Goal: Information Seeking & Learning: Learn about a topic

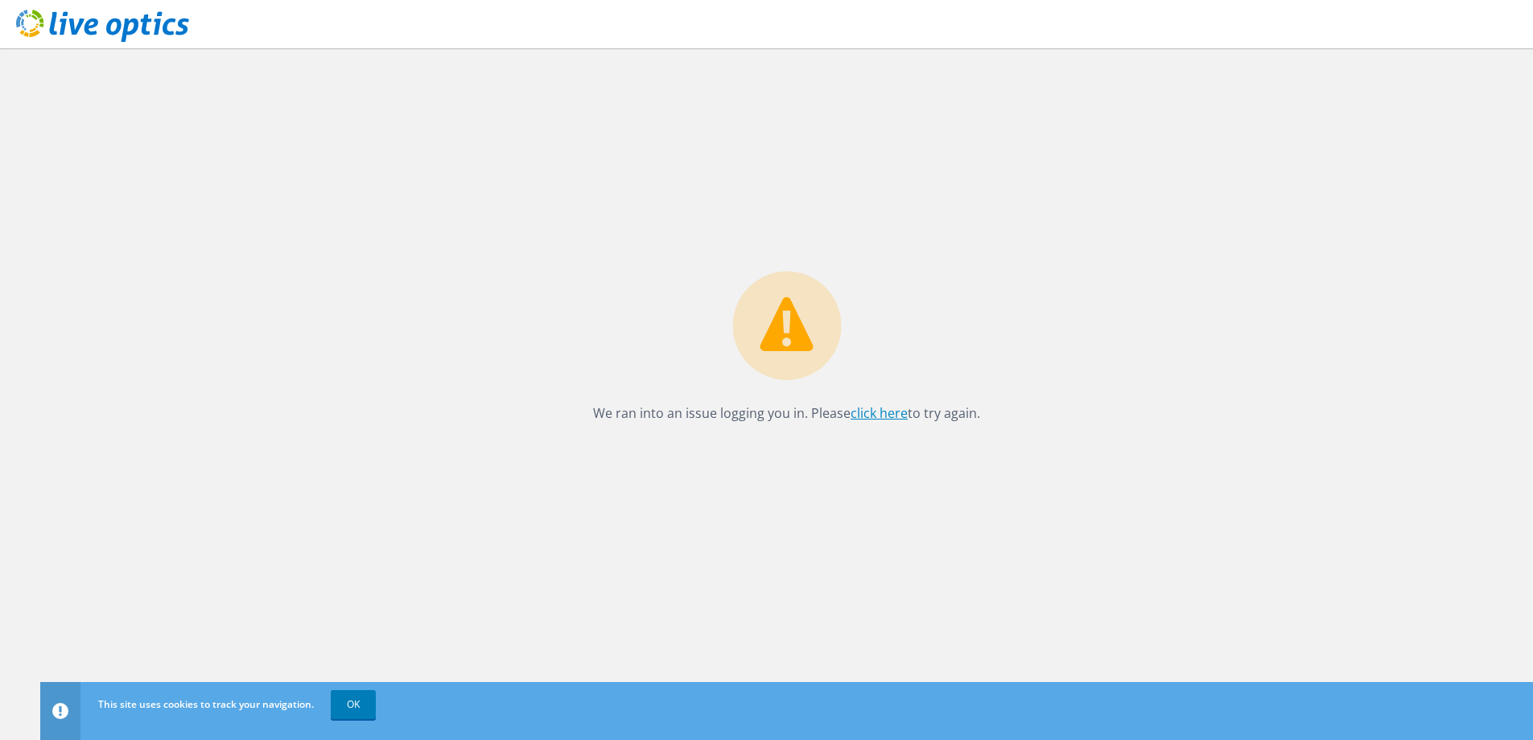
click at [887, 413] on link "click here" at bounding box center [879, 413] width 57 height 18
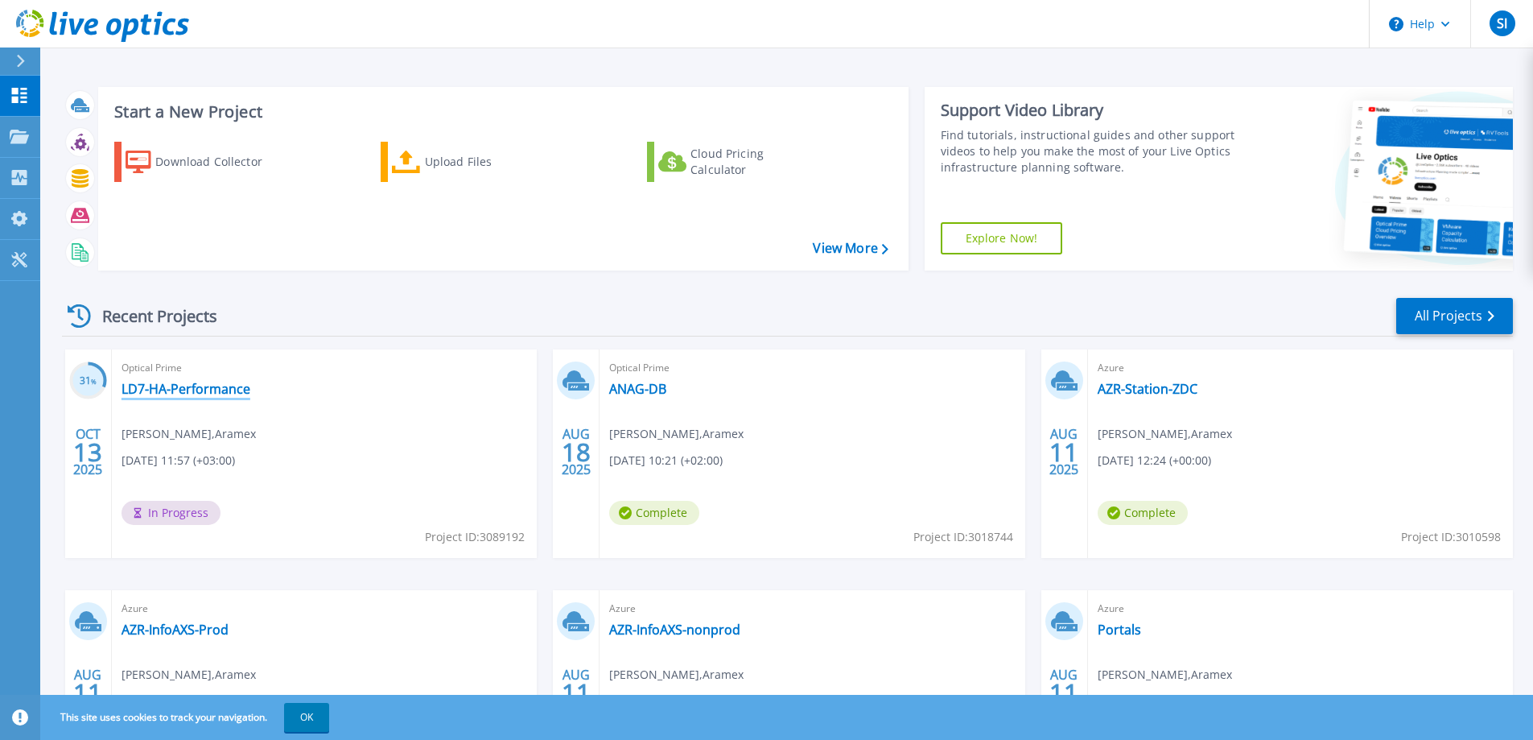
click at [171, 382] on link "LD7-HA-Performance" at bounding box center [186, 389] width 129 height 16
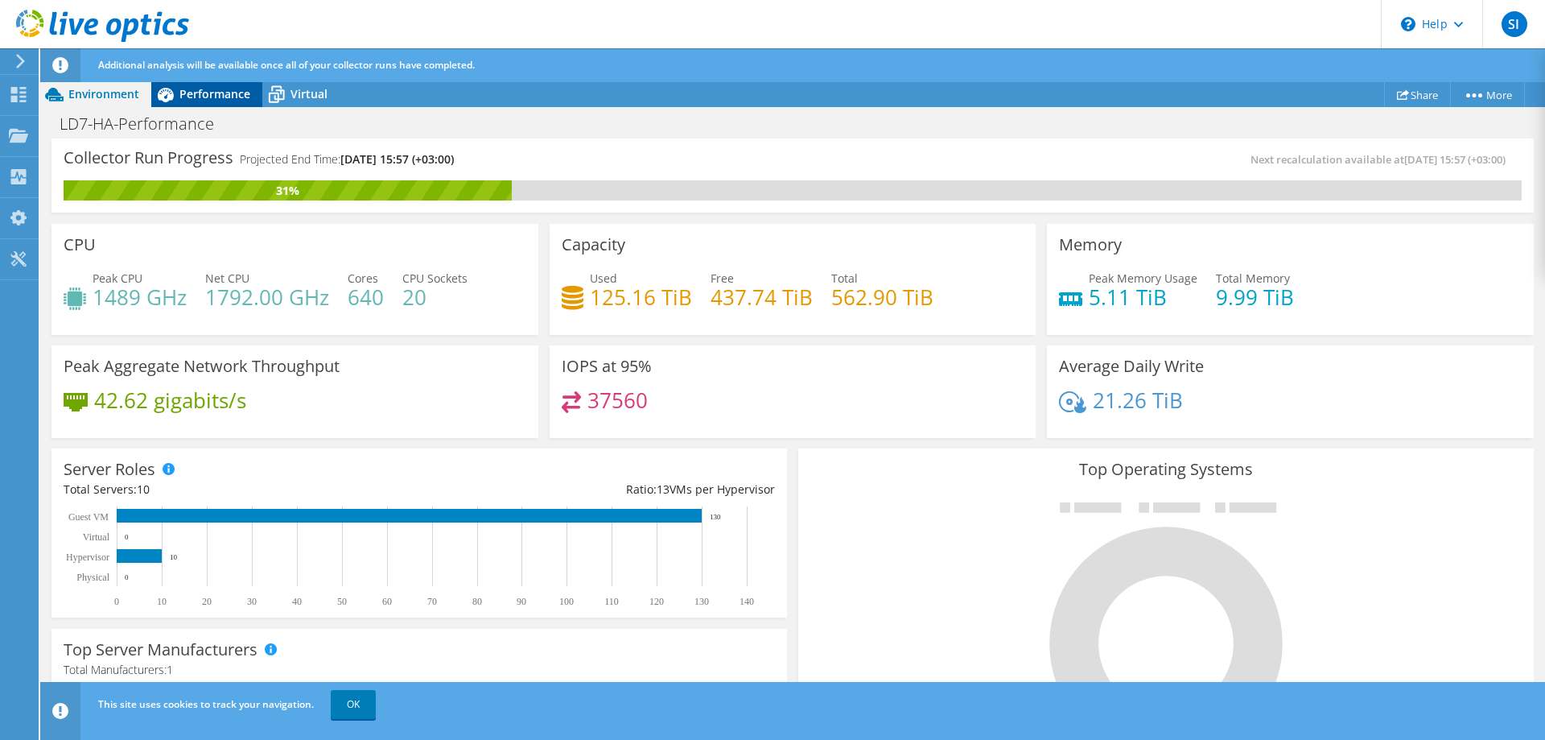
click at [204, 90] on span "Performance" at bounding box center [214, 93] width 71 height 15
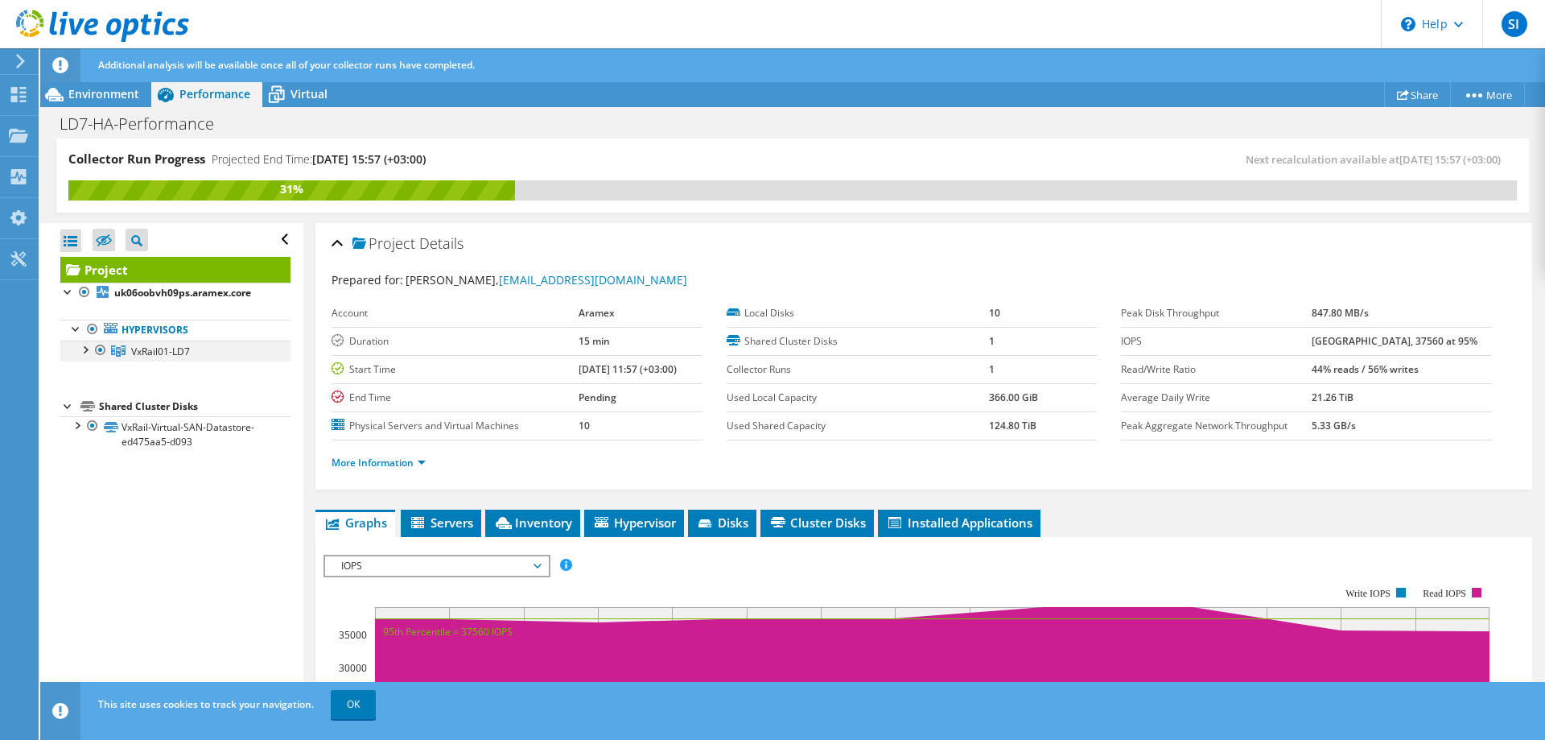
click at [85, 350] on div at bounding box center [84, 348] width 16 height 16
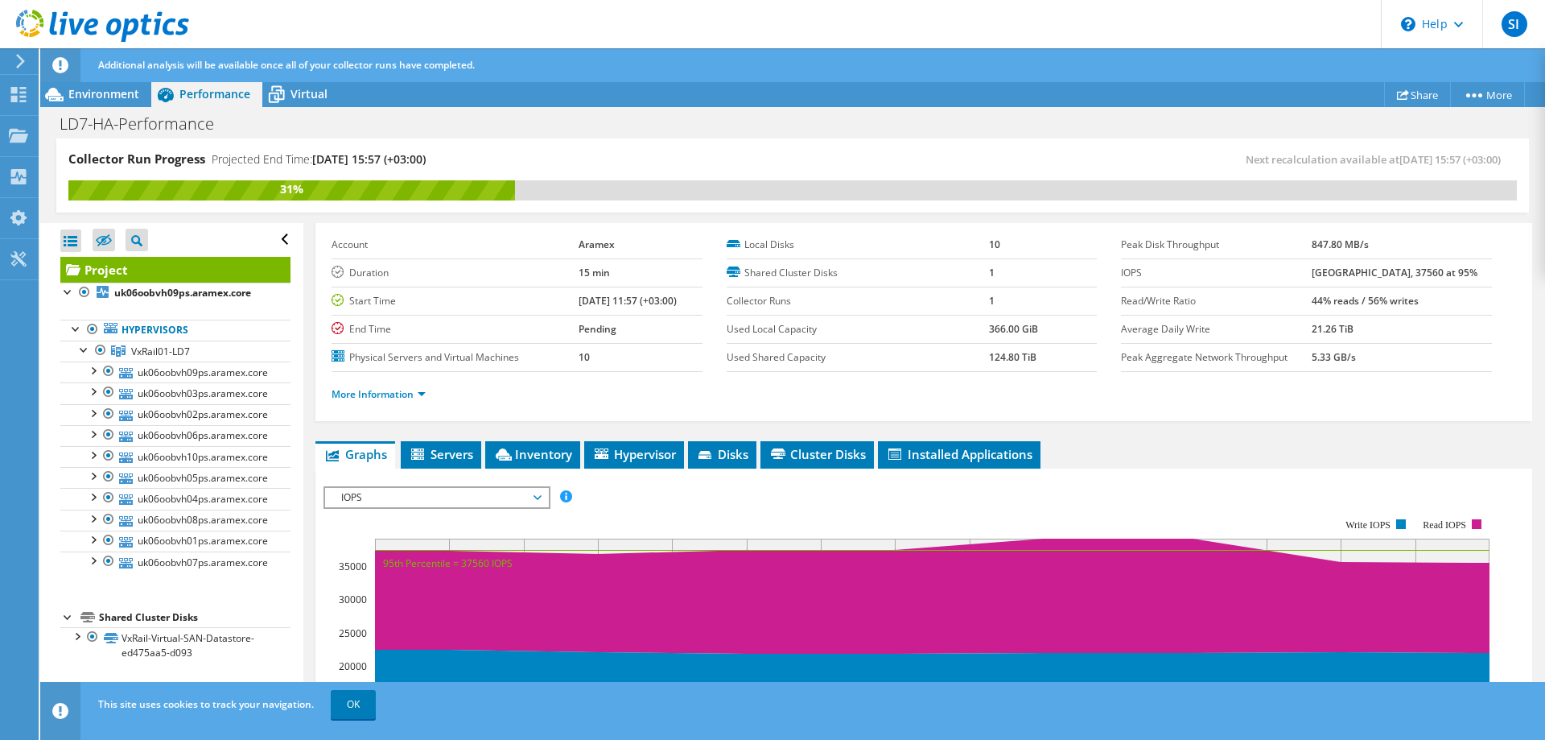
scroll to position [229, 0]
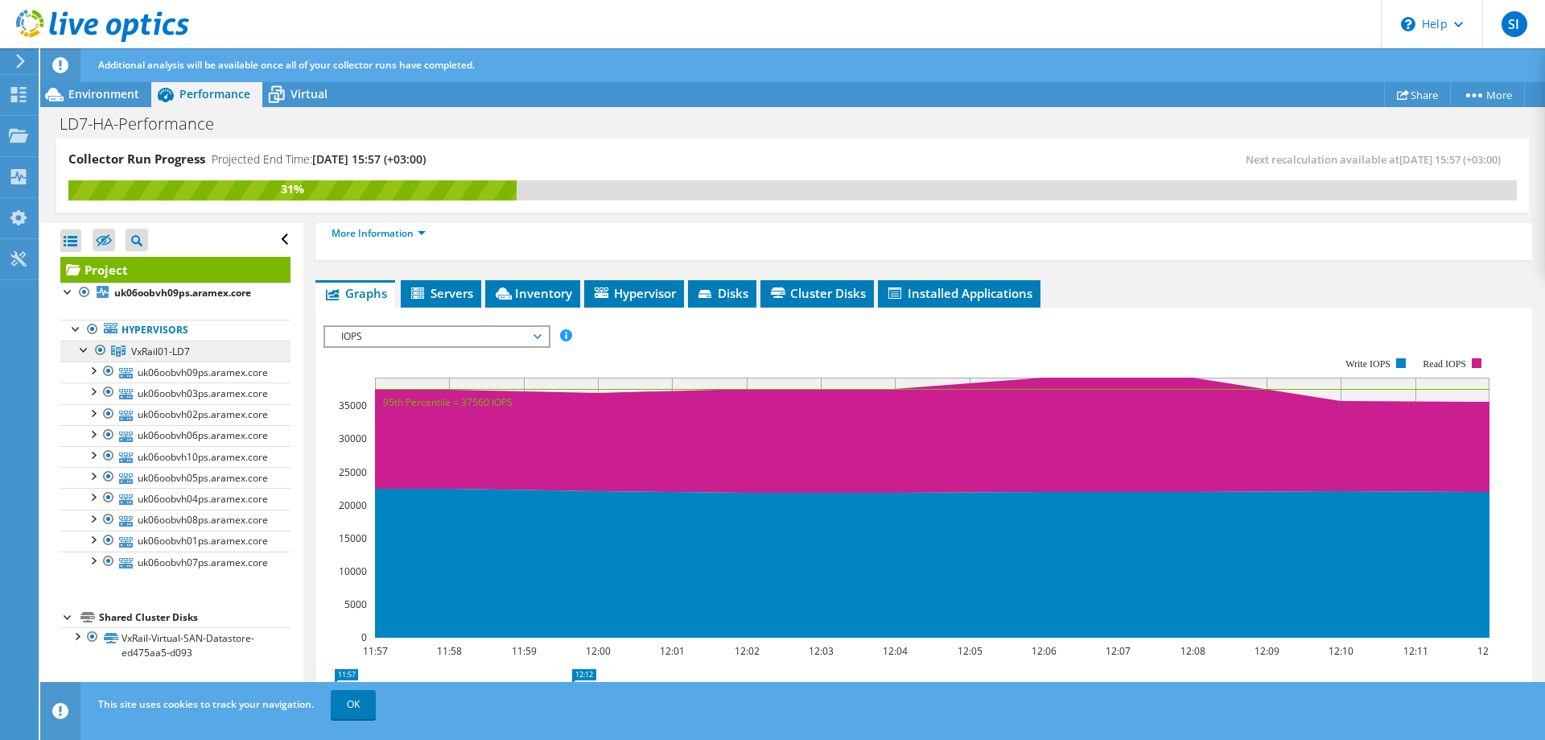
click at [182, 353] on span "VxRail01-LD7" at bounding box center [160, 351] width 59 height 14
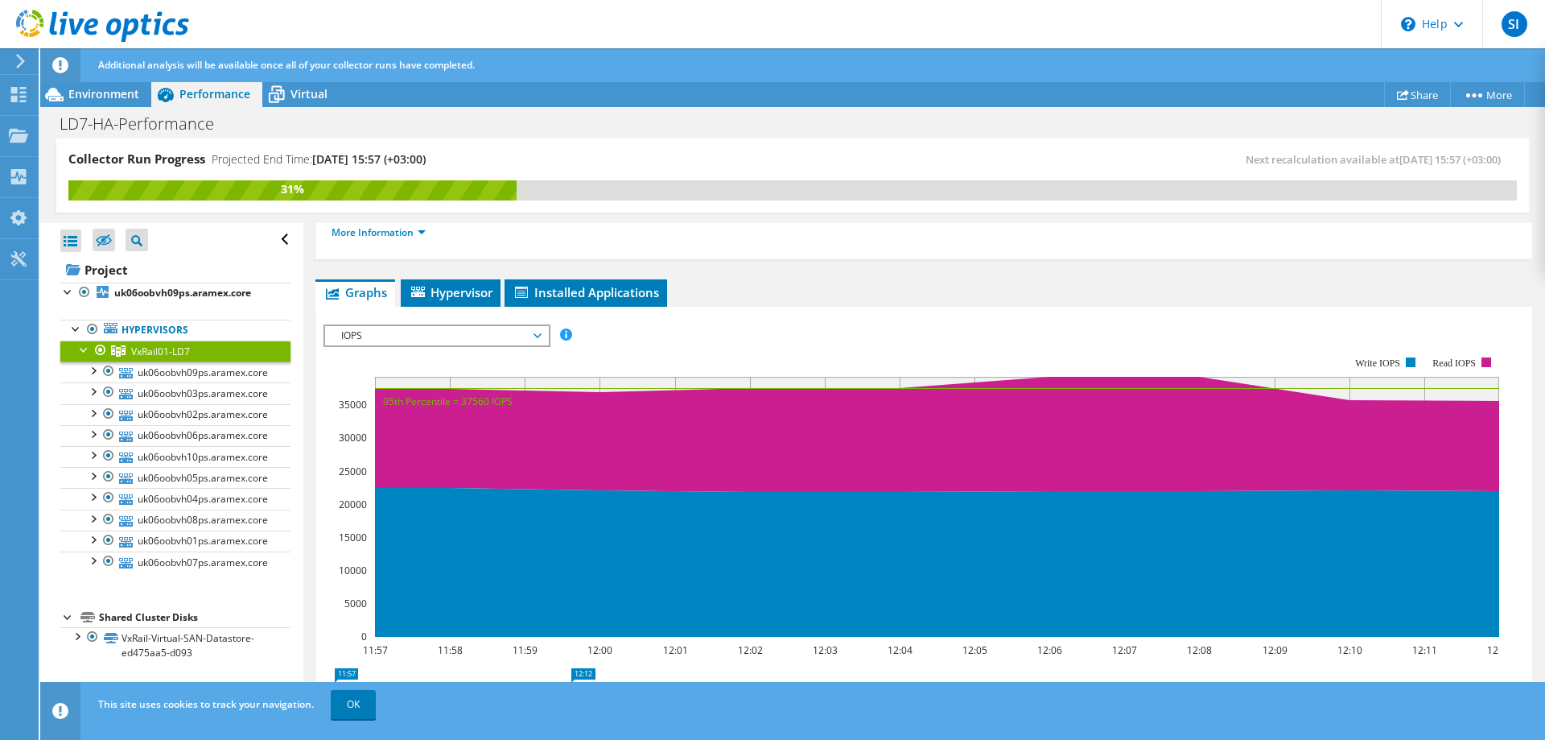
scroll to position [93, 0]
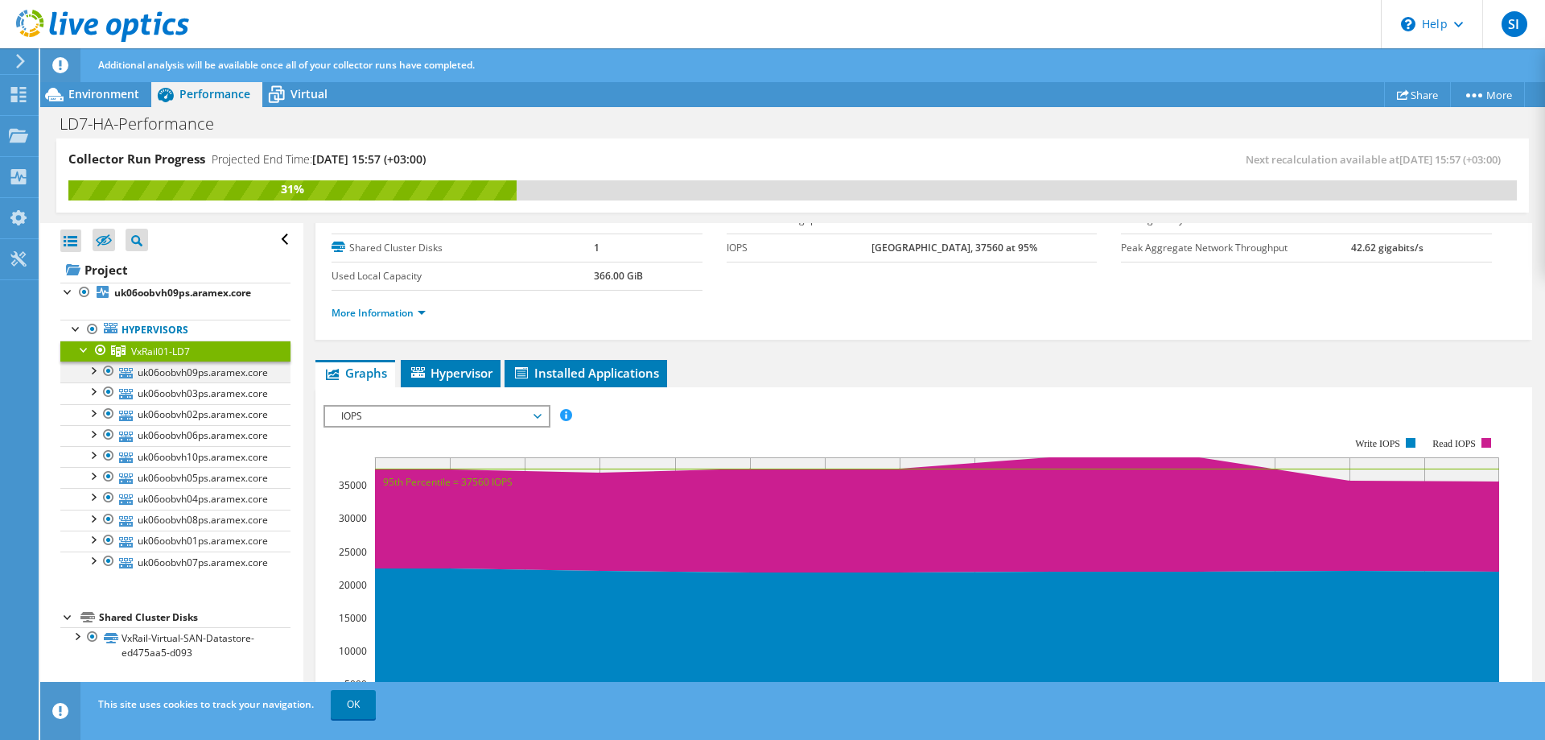
click at [94, 371] on div at bounding box center [92, 369] width 16 height 16
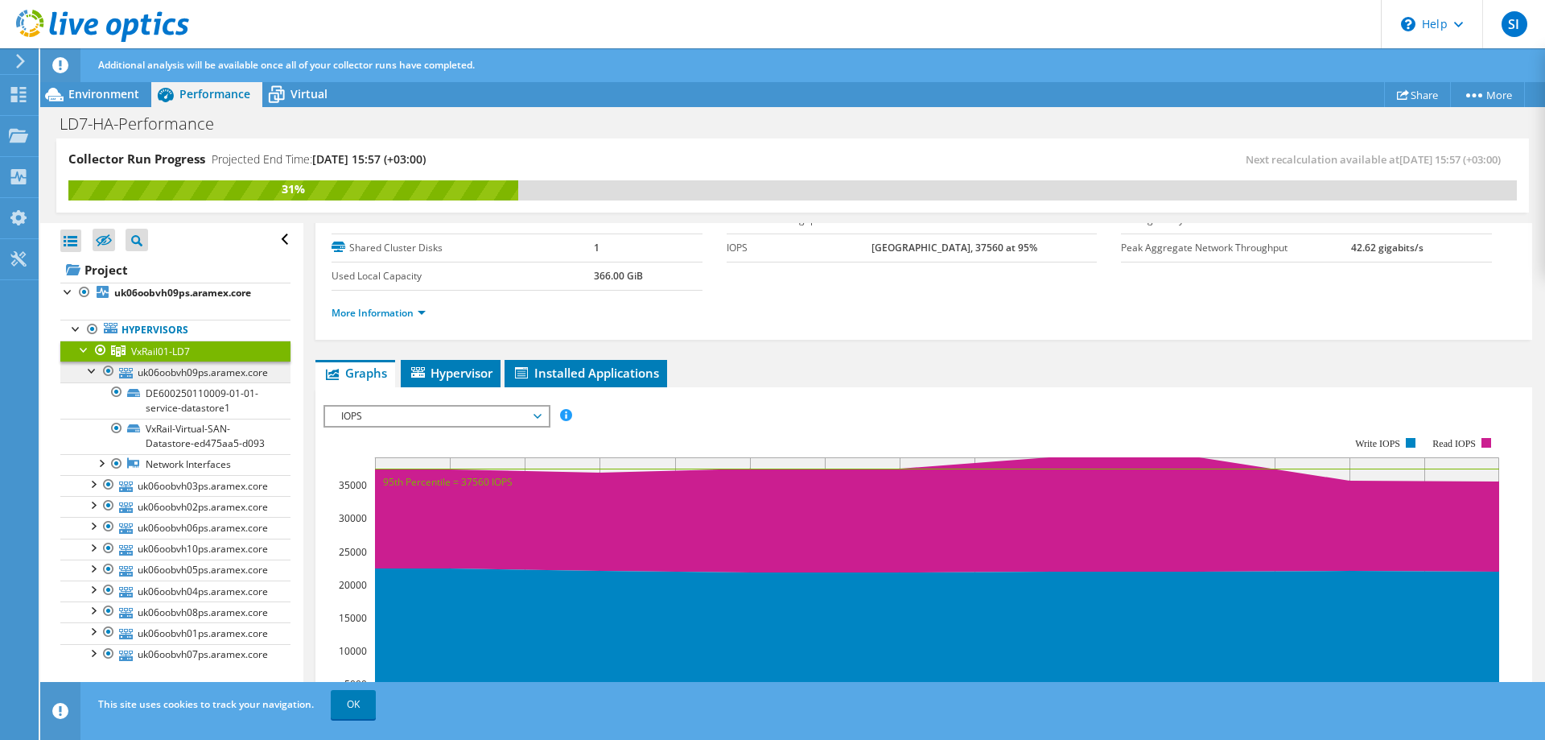
scroll to position [33, 0]
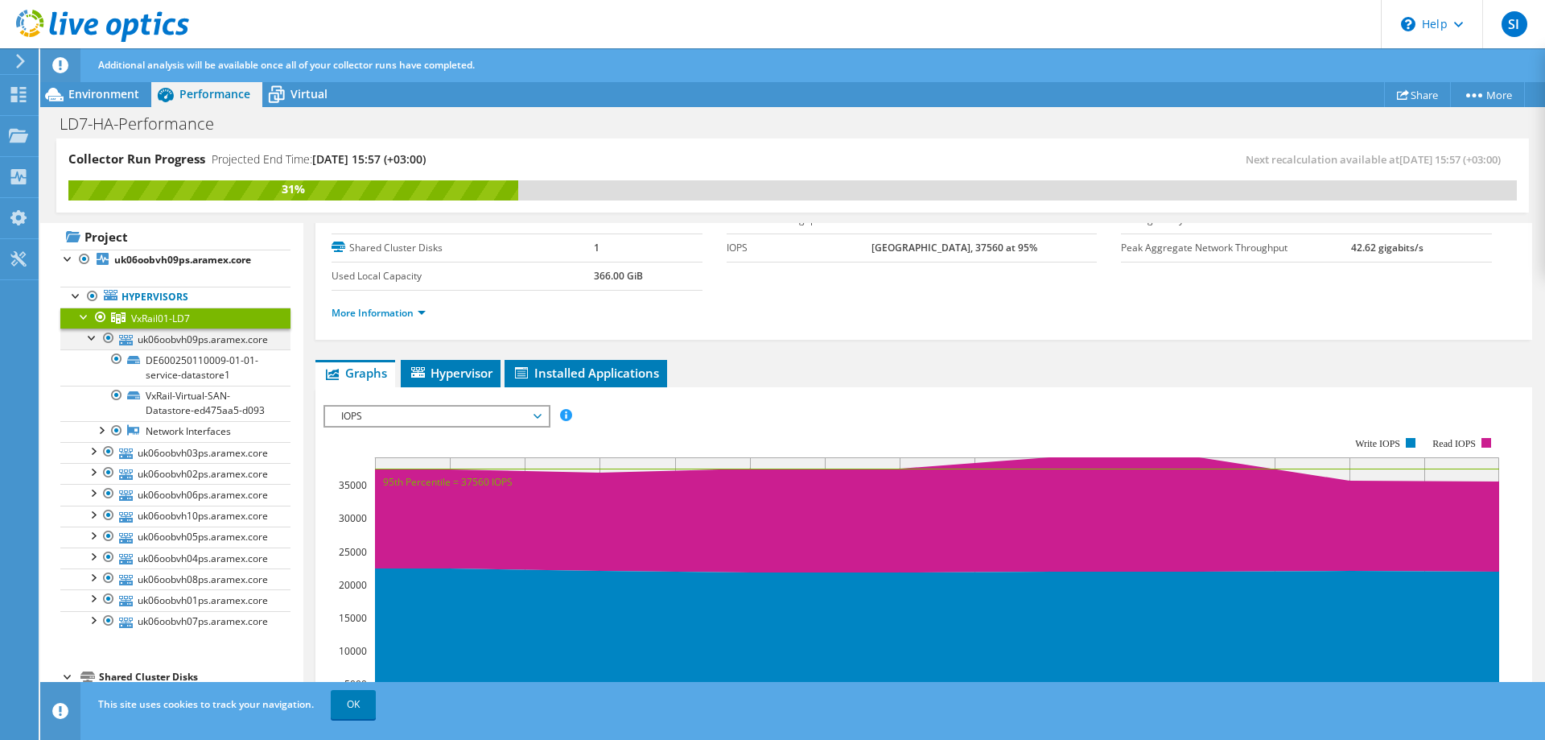
click at [97, 336] on div at bounding box center [92, 336] width 16 height 16
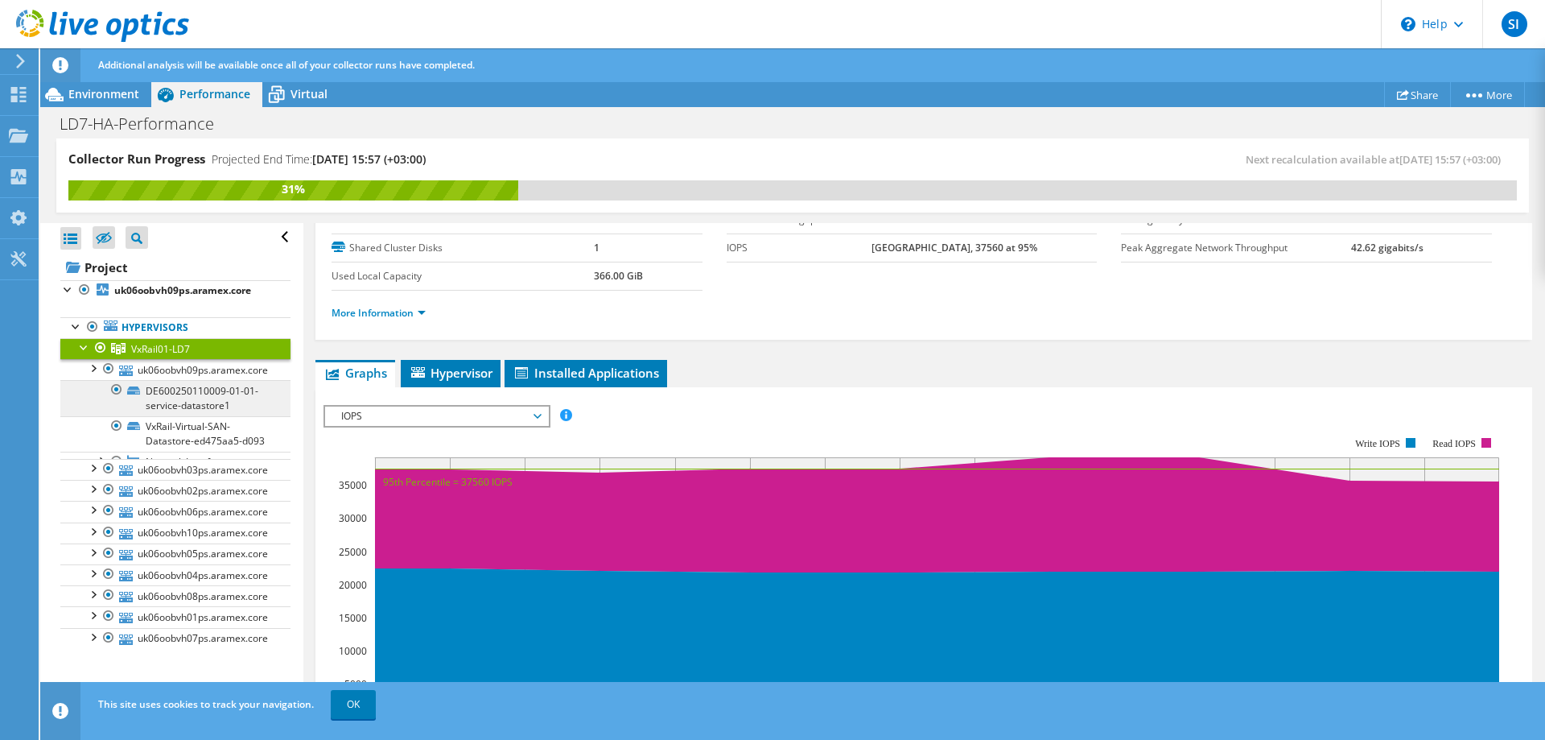
scroll to position [0, 0]
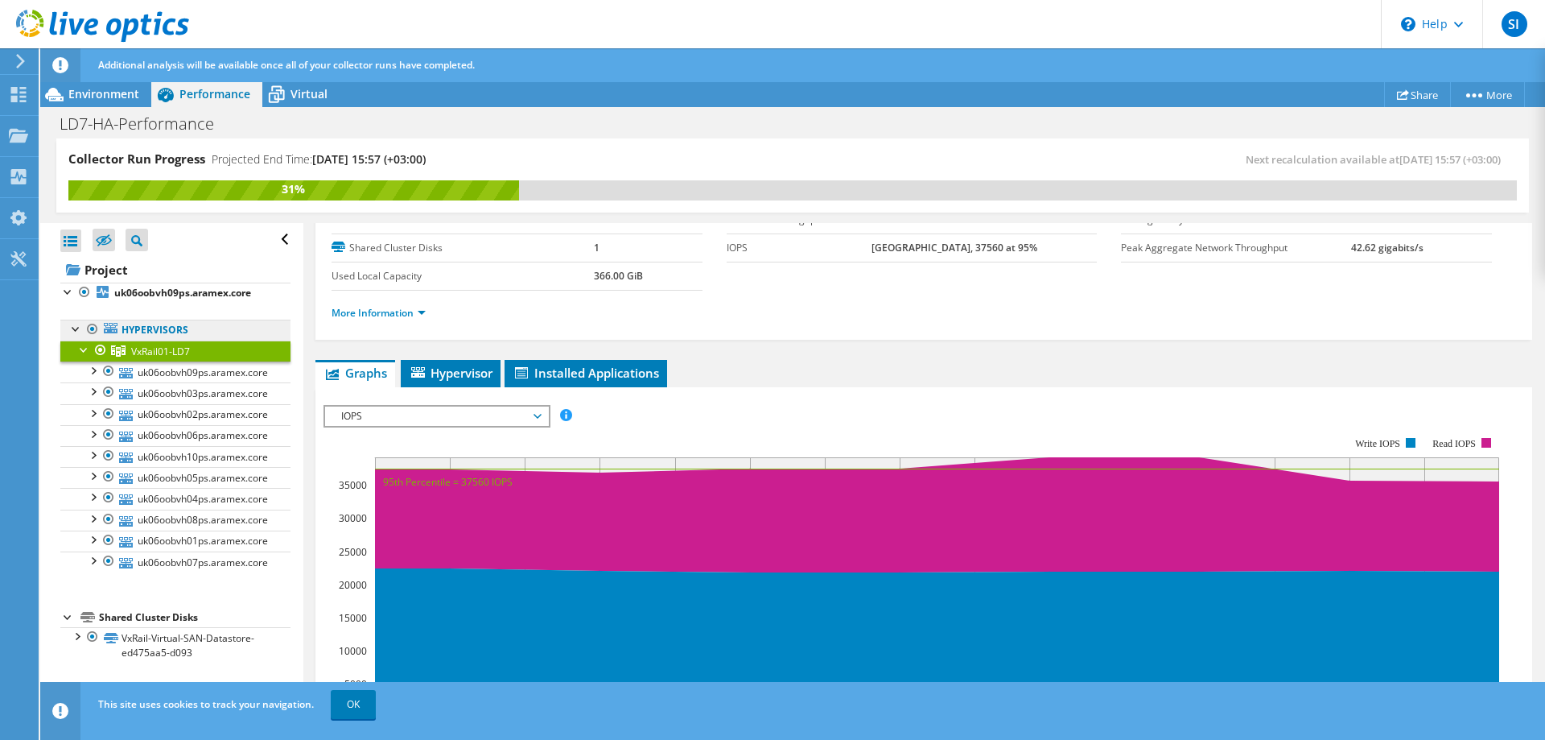
click at [139, 331] on link "Hypervisors" at bounding box center [175, 329] width 230 height 21
click at [297, 101] on div "Virtual" at bounding box center [300, 94] width 77 height 26
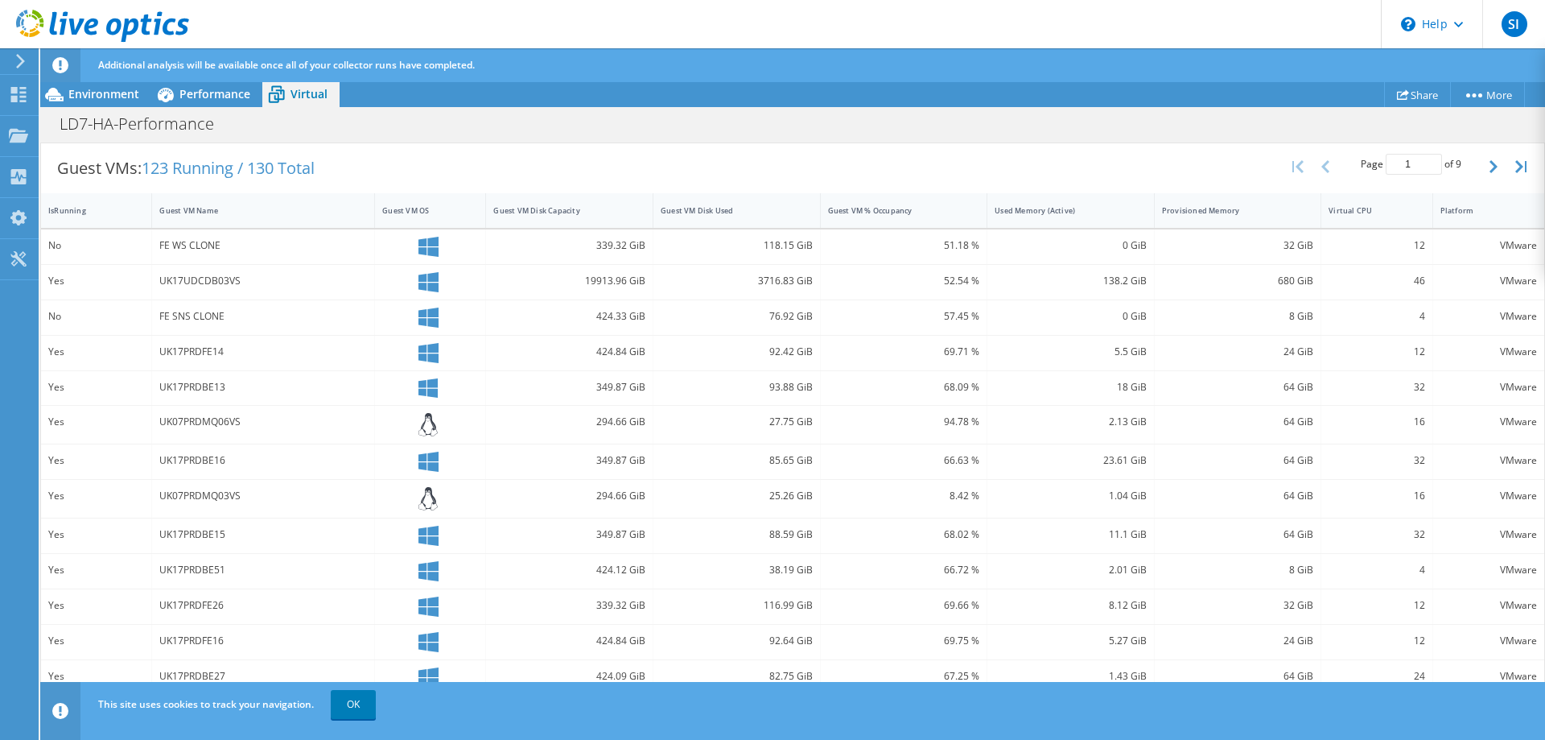
scroll to position [80, 0]
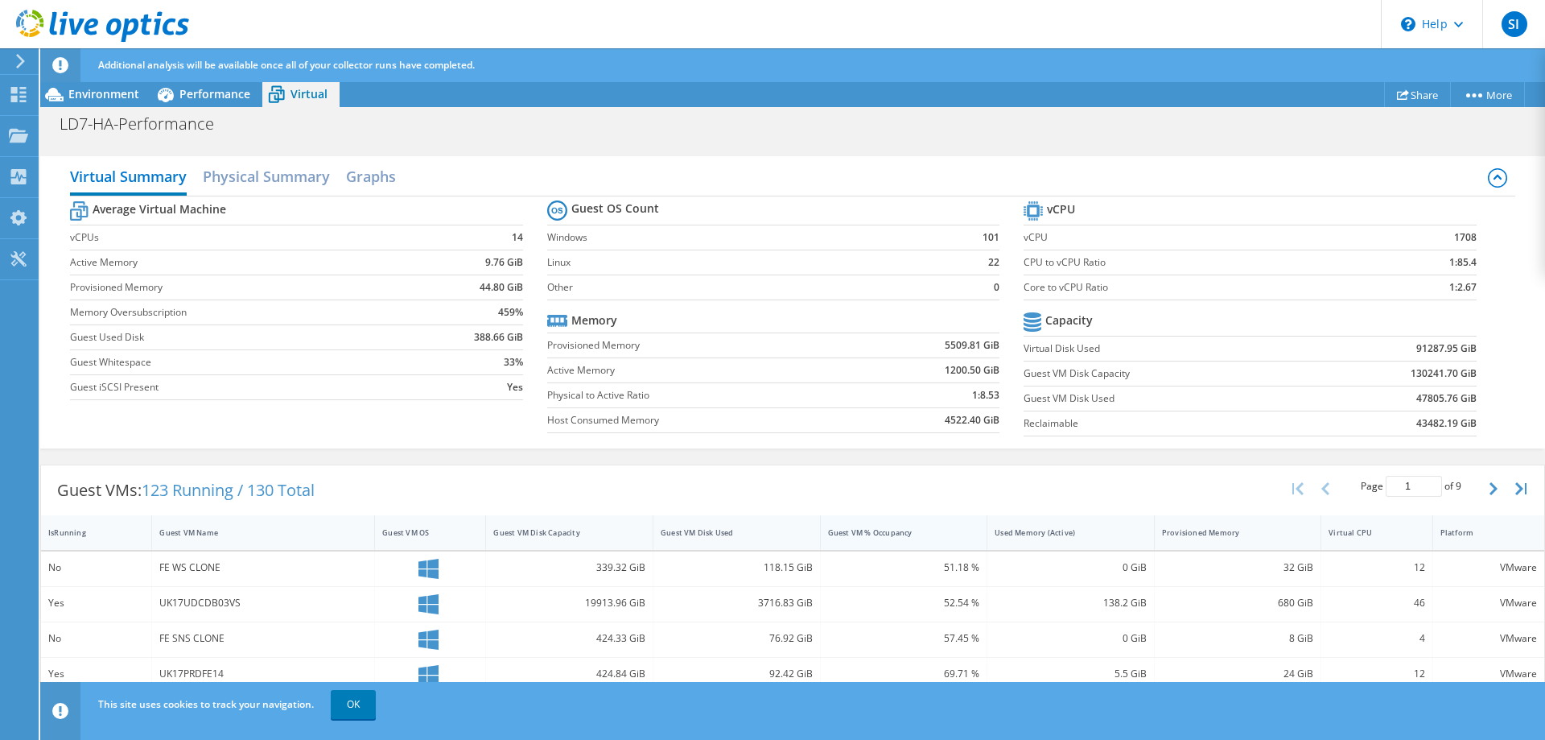
click at [859, 534] on div "Guest VM % Occupancy" at bounding box center [894, 532] width 133 height 10
click at [529, 529] on div "Guest VM Disk Capacity" at bounding box center [559, 532] width 133 height 10
click at [250, 184] on h2 "Physical Summary" at bounding box center [266, 177] width 127 height 35
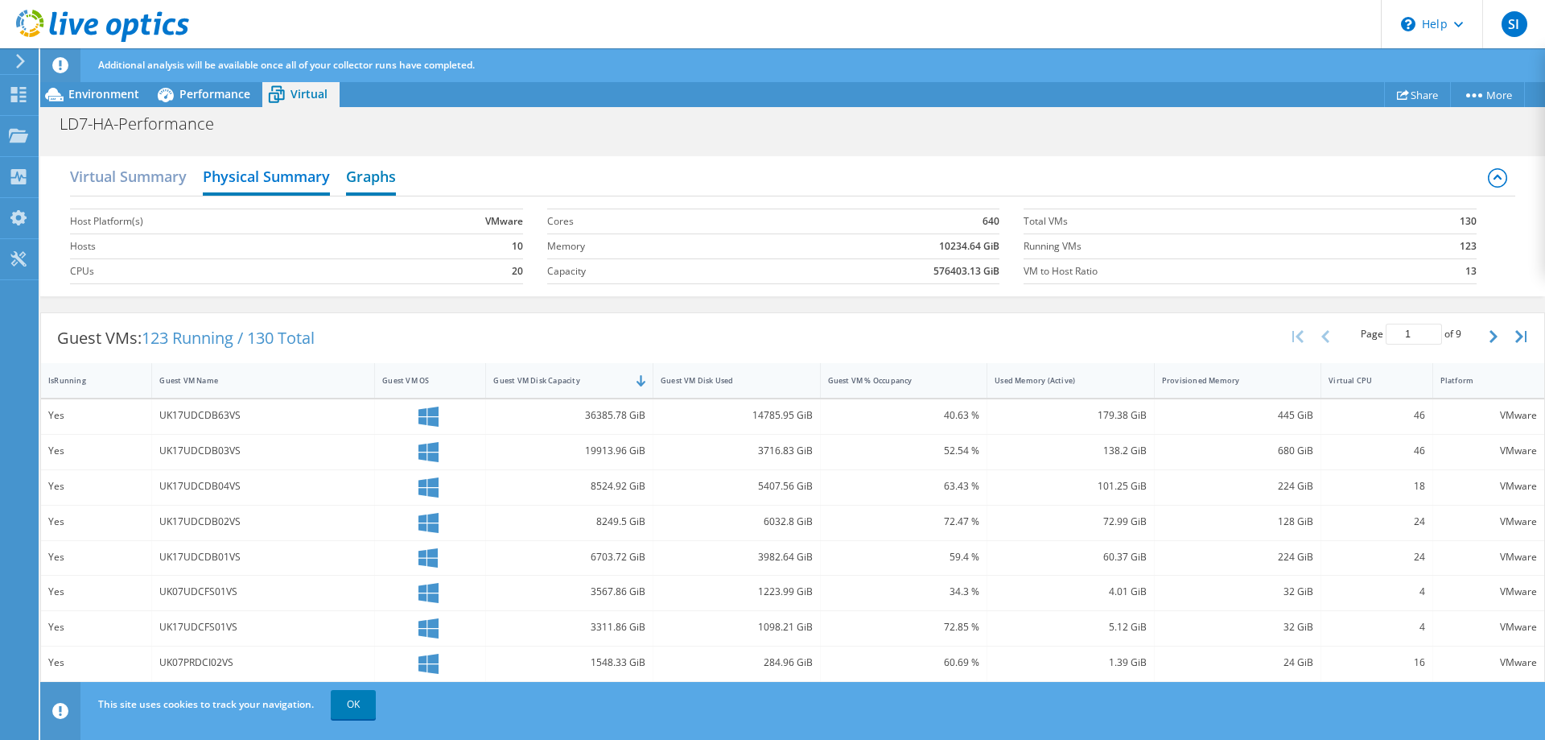
click at [375, 189] on h2 "Graphs" at bounding box center [371, 177] width 50 height 35
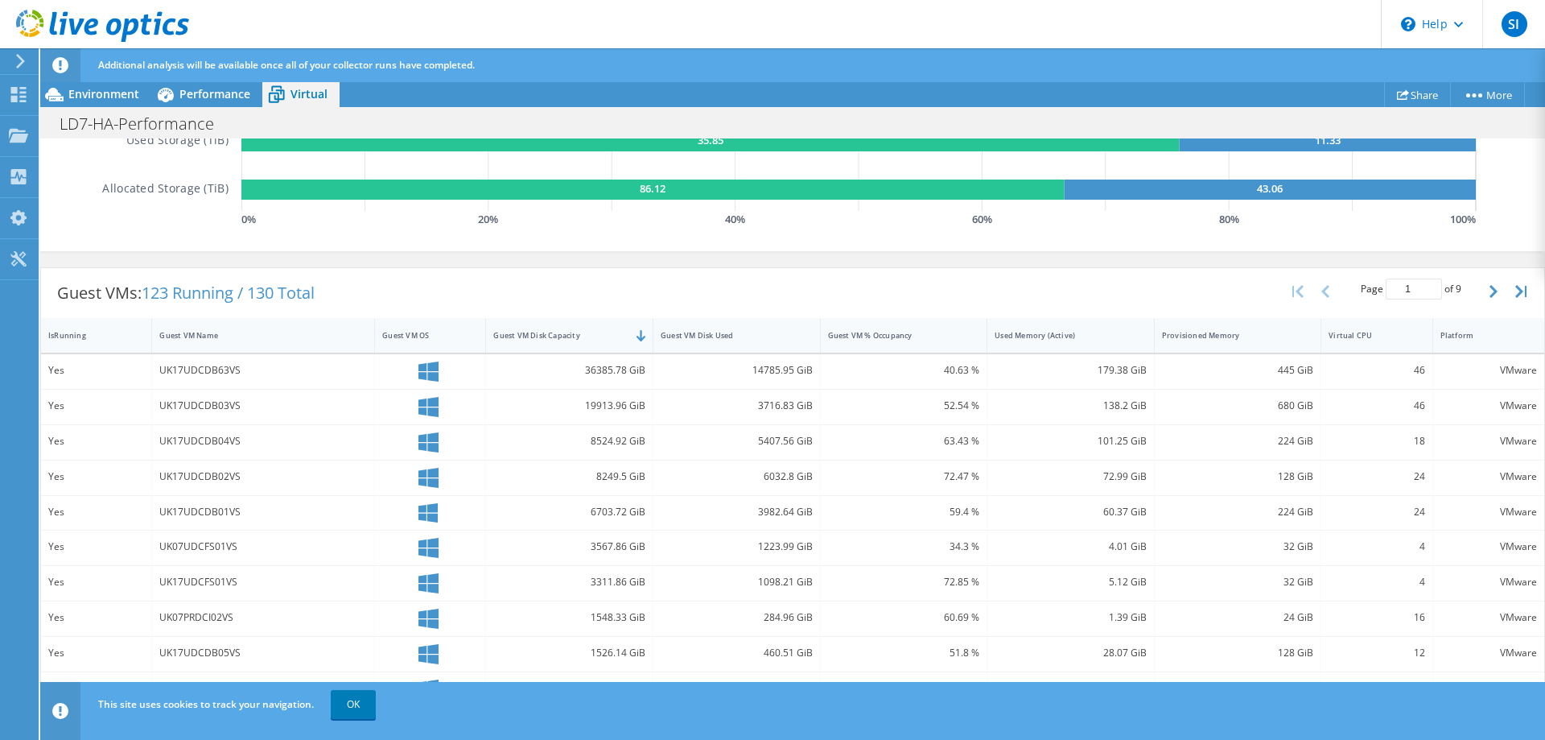
scroll to position [0, 0]
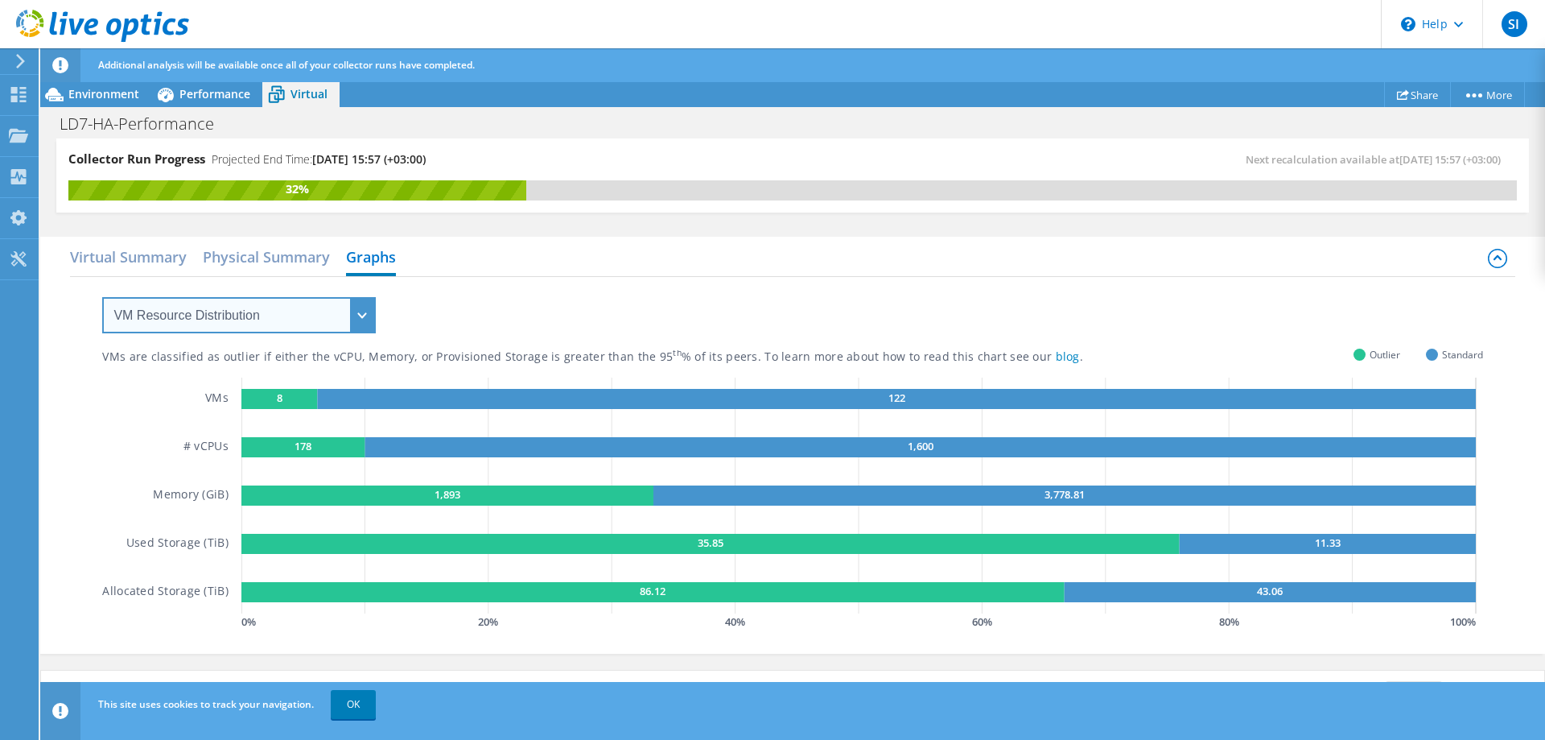
click at [281, 315] on select "VM Resource Distribution Provisioning Contrast Over Provisioning" at bounding box center [239, 315] width 274 height 36
click at [102, 297] on select "VM Resource Distribution Provisioning Contrast Over Provisioning" at bounding box center [239, 315] width 274 height 36
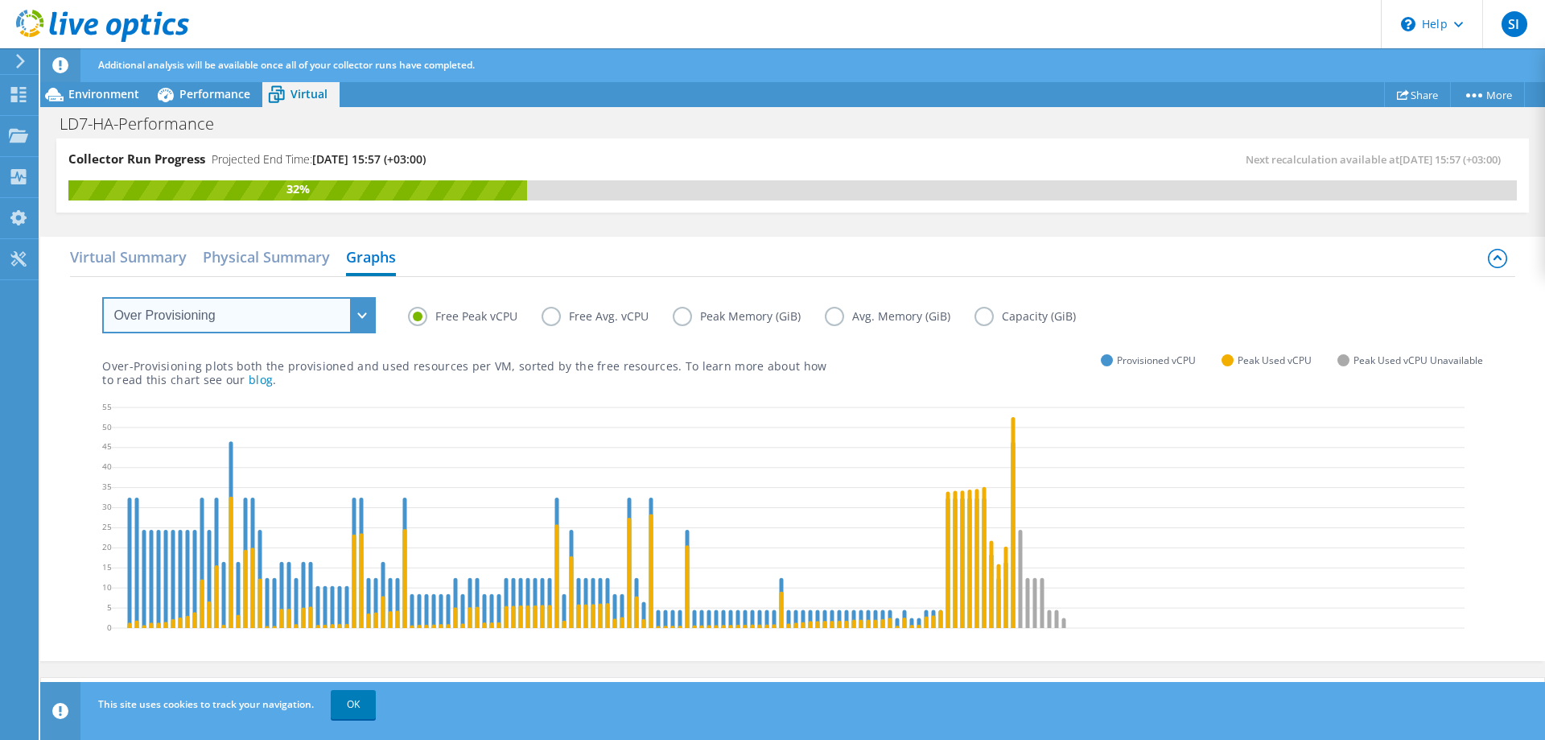
click at [229, 318] on select "VM Resource Distribution Provisioning Contrast Over Provisioning" at bounding box center [239, 315] width 274 height 36
select select "VM Resource Distribution"
click at [102, 297] on select "VM Resource Distribution Provisioning Contrast Over Provisioning" at bounding box center [239, 315] width 274 height 36
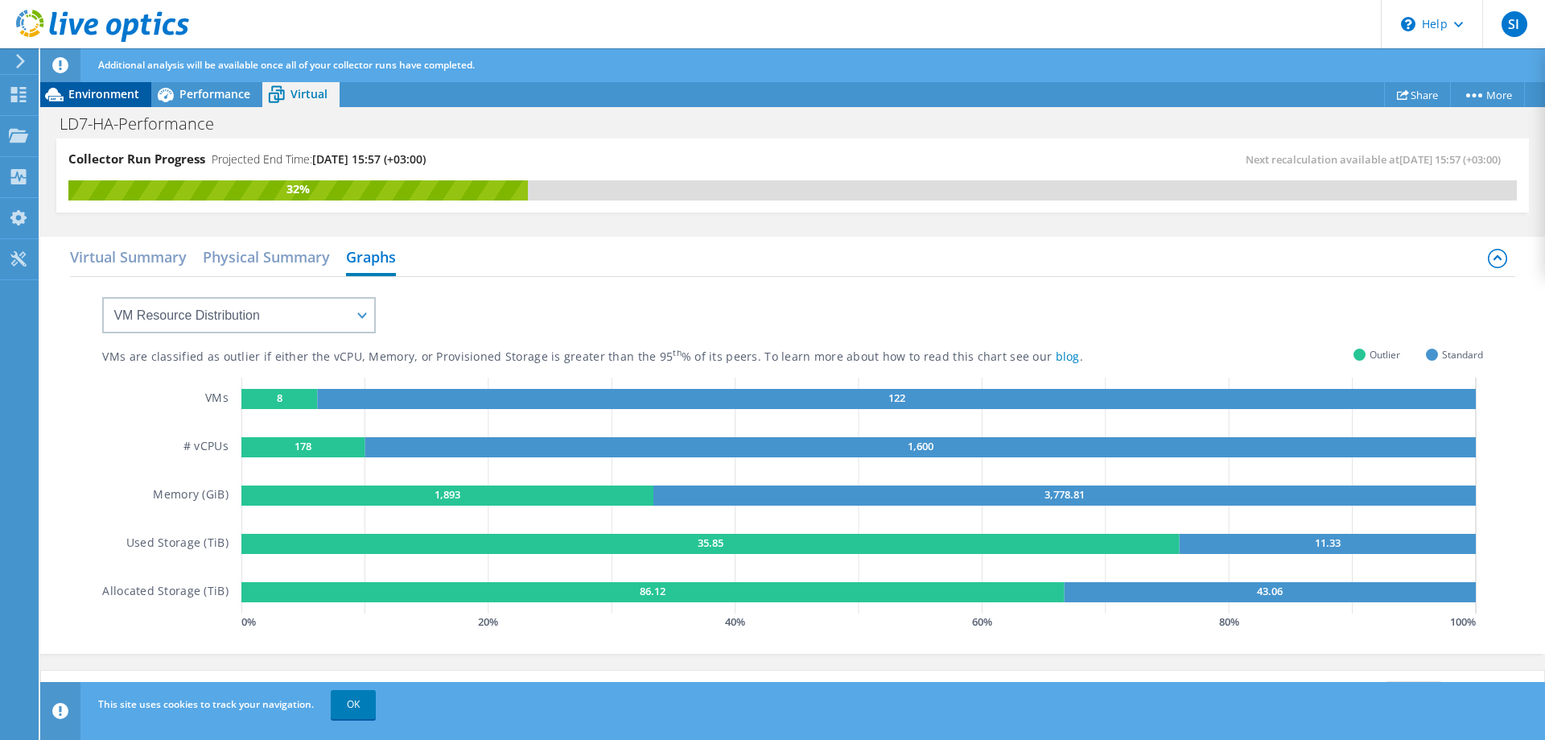
click at [100, 95] on span "Environment" at bounding box center [103, 93] width 71 height 15
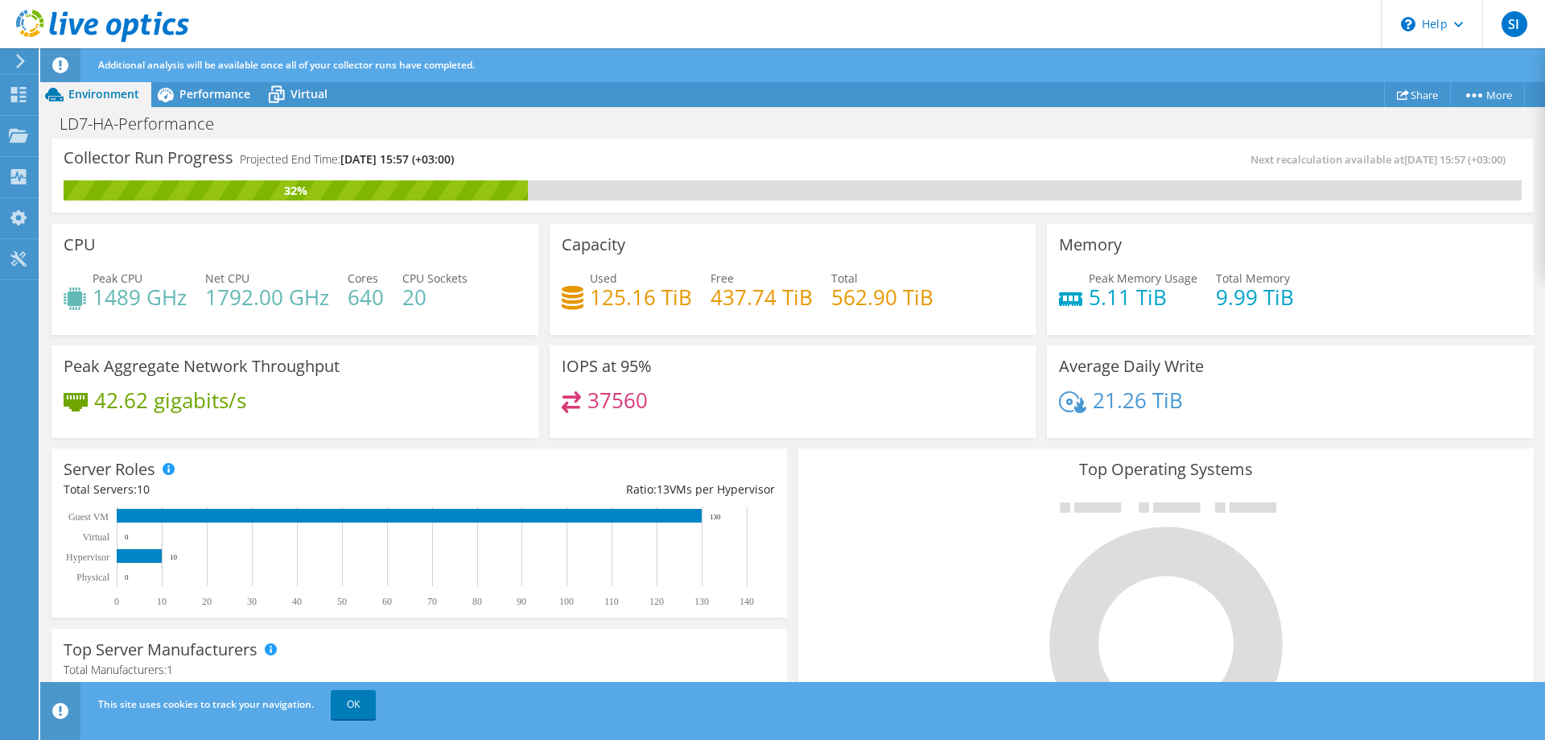
scroll to position [335, 0]
drag, startPoint x: 591, startPoint y: 400, endPoint x: 649, endPoint y: 401, distance: 57.9
click at [649, 401] on div "37560" at bounding box center [793, 408] width 463 height 35
click at [637, 397] on div "37560" at bounding box center [793, 408] width 463 height 35
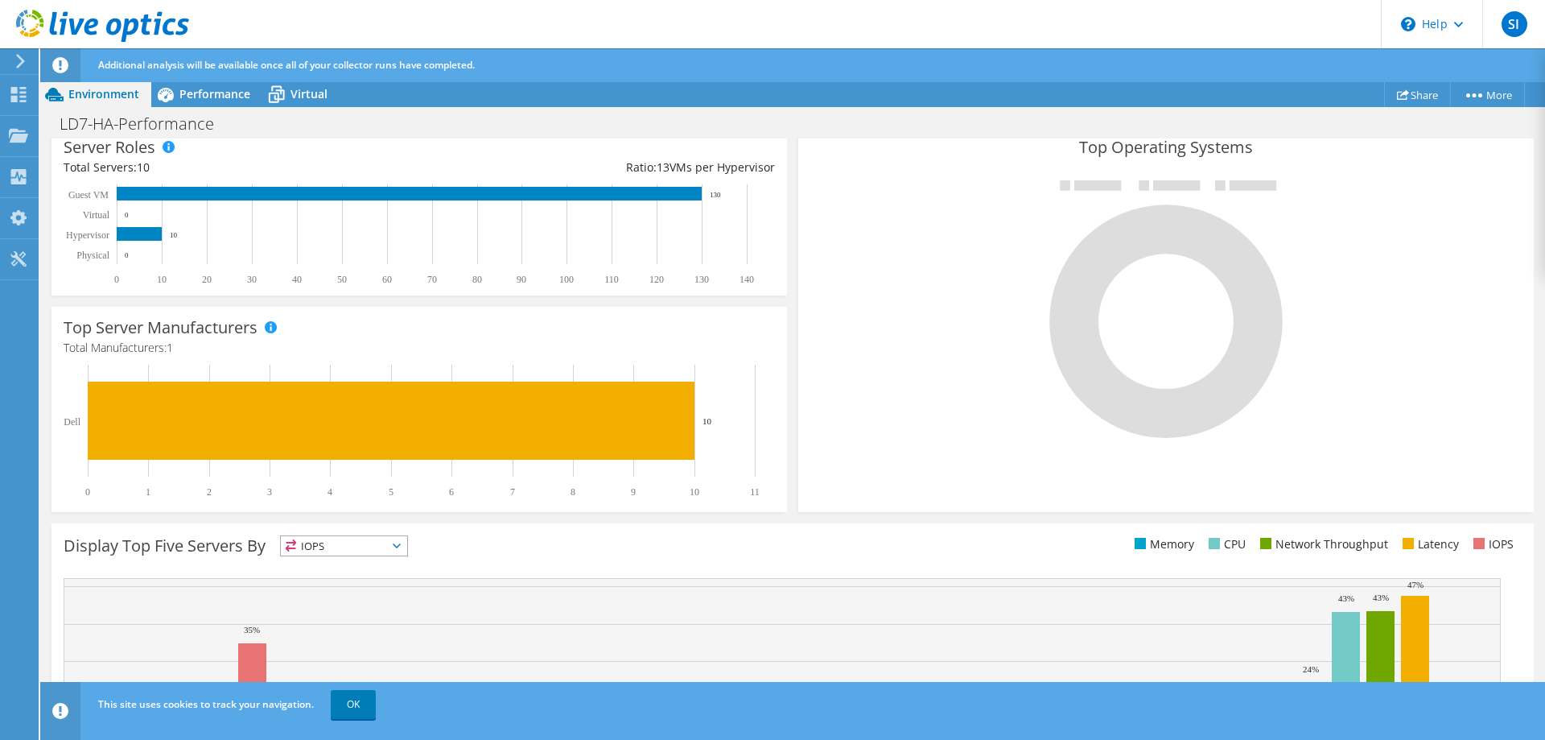
scroll to position [402, 0]
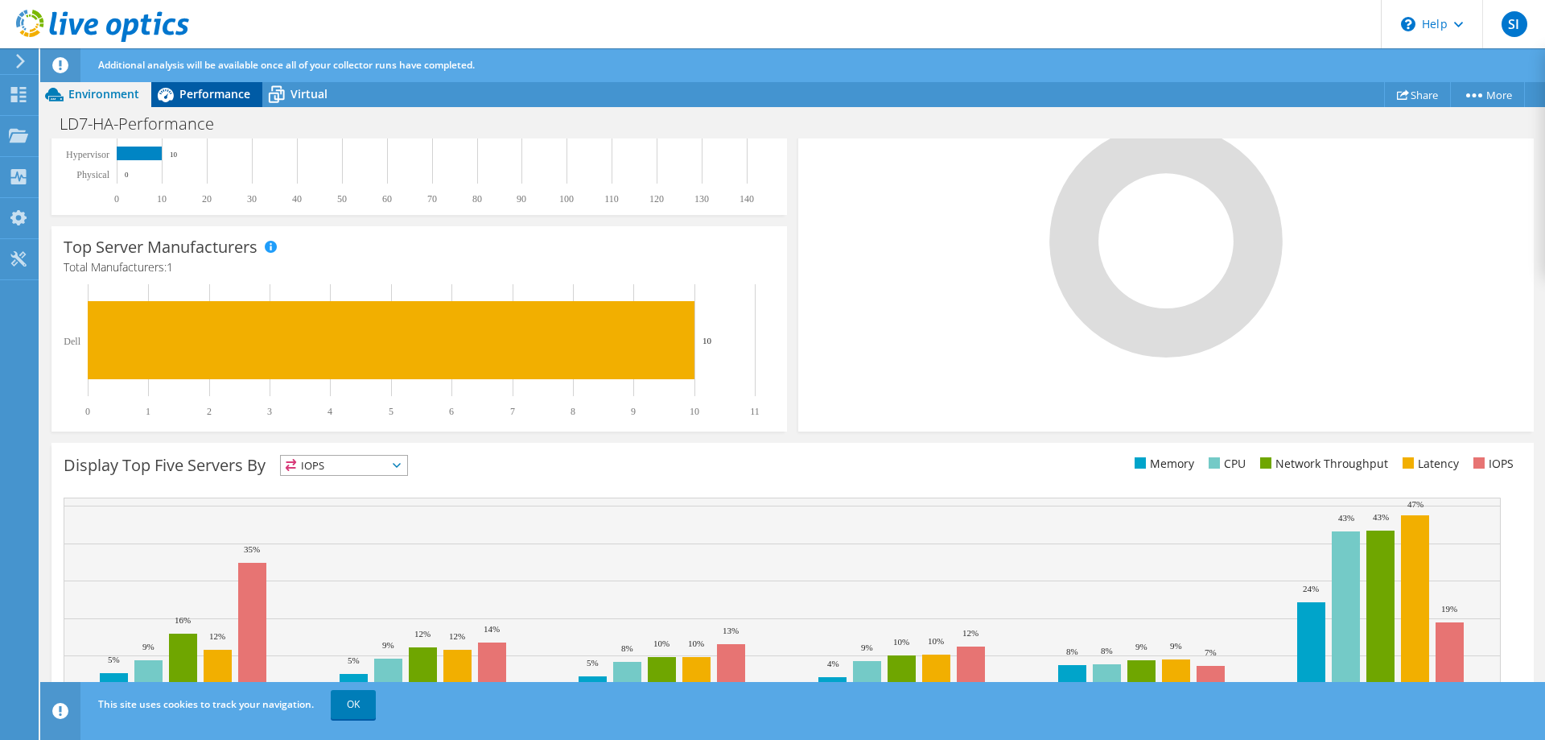
click at [222, 95] on span "Performance" at bounding box center [214, 93] width 71 height 15
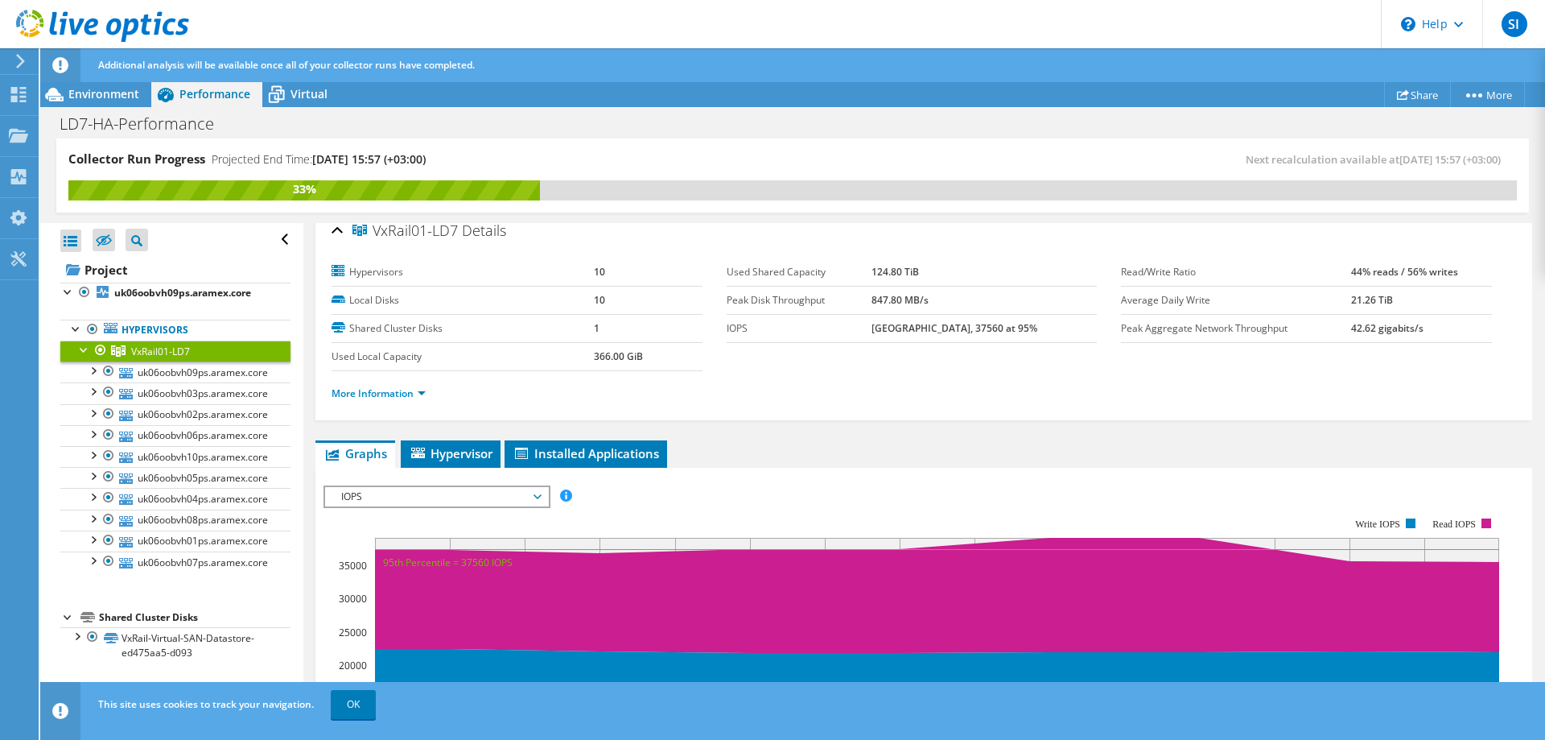
scroll to position [254, 0]
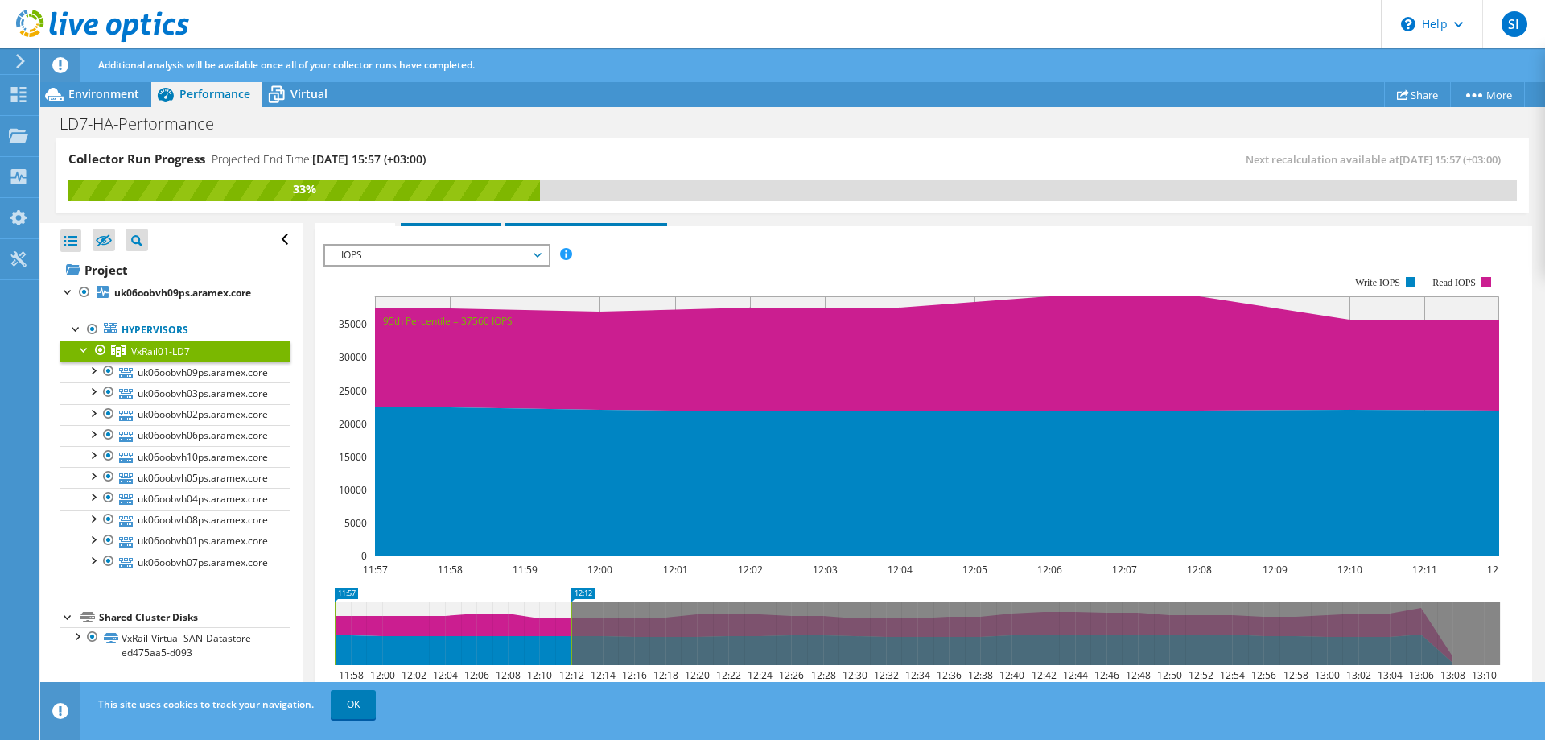
click at [521, 245] on span "IOPS" at bounding box center [436, 254] width 207 height 19
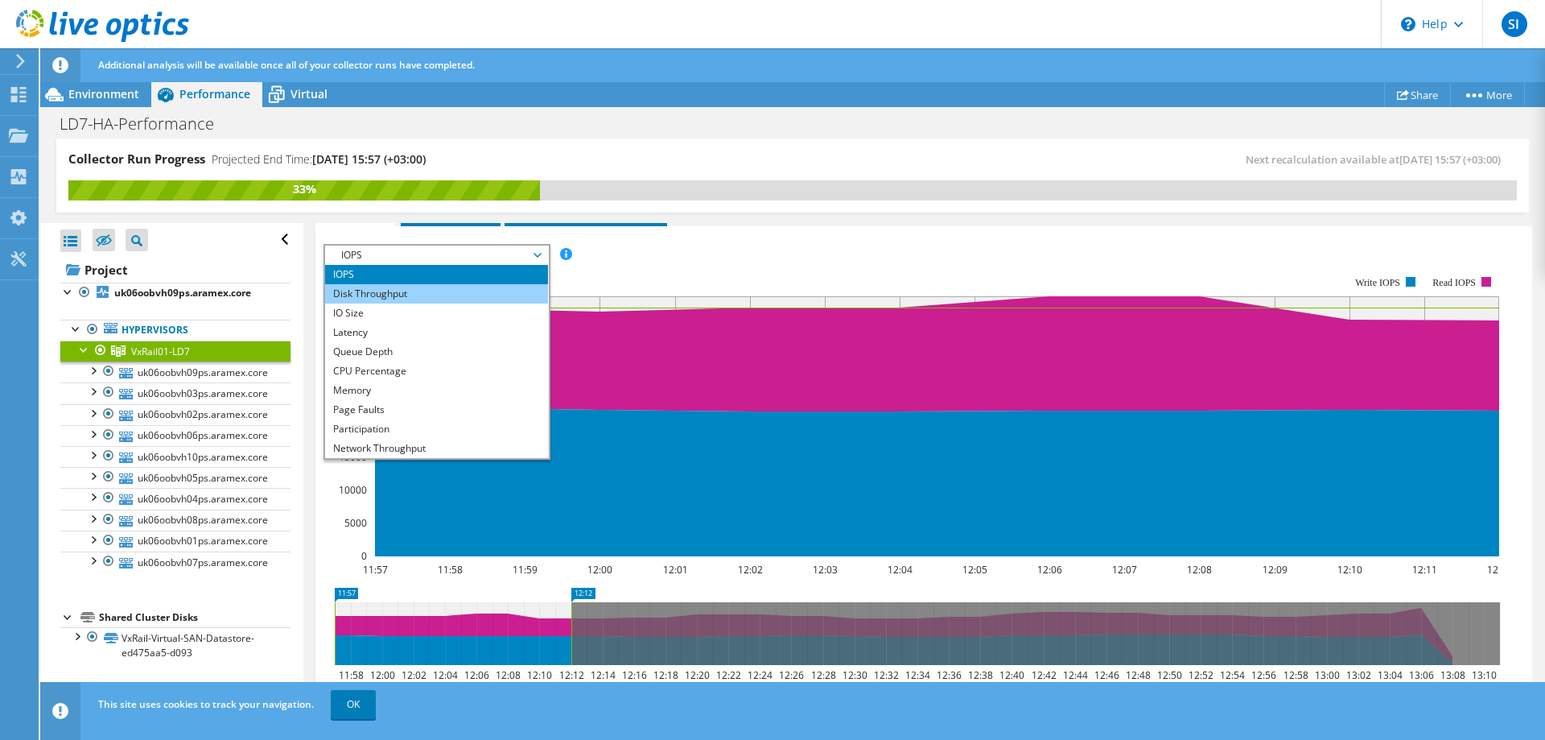
click at [405, 289] on li "Disk Throughput" at bounding box center [436, 293] width 223 height 19
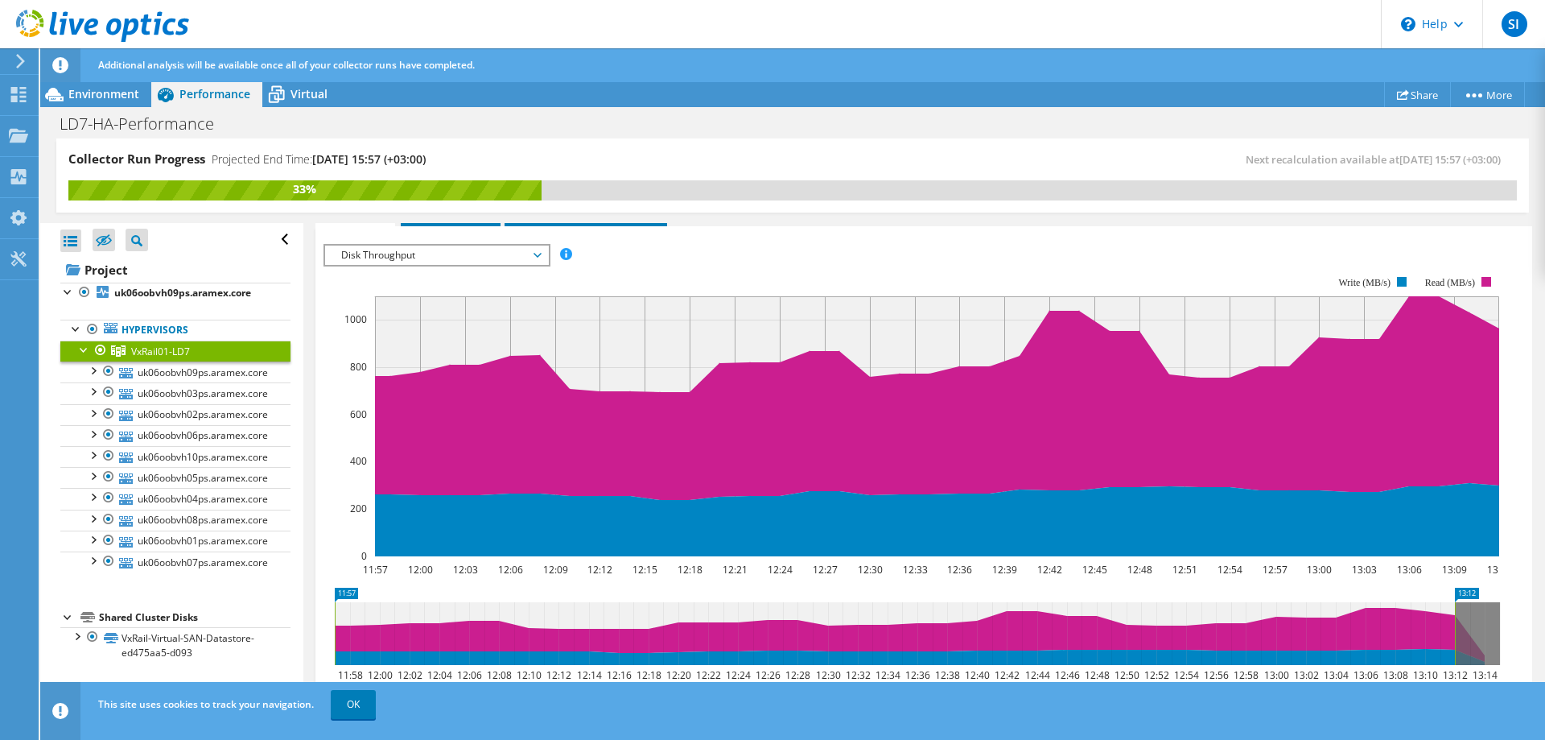
click at [468, 261] on span "Disk Throughput" at bounding box center [436, 254] width 207 height 19
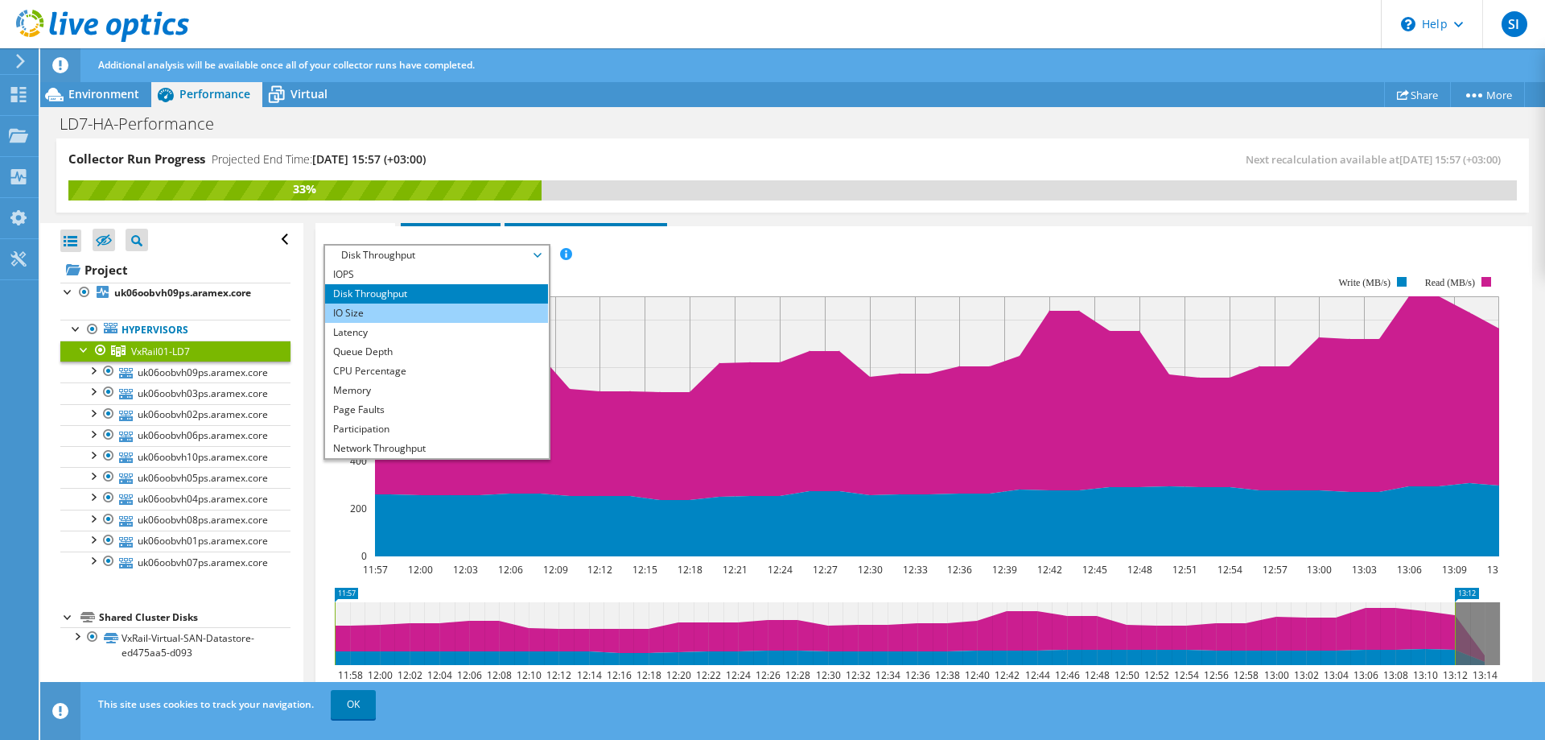
click at [398, 319] on li "IO Size" at bounding box center [436, 312] width 223 height 19
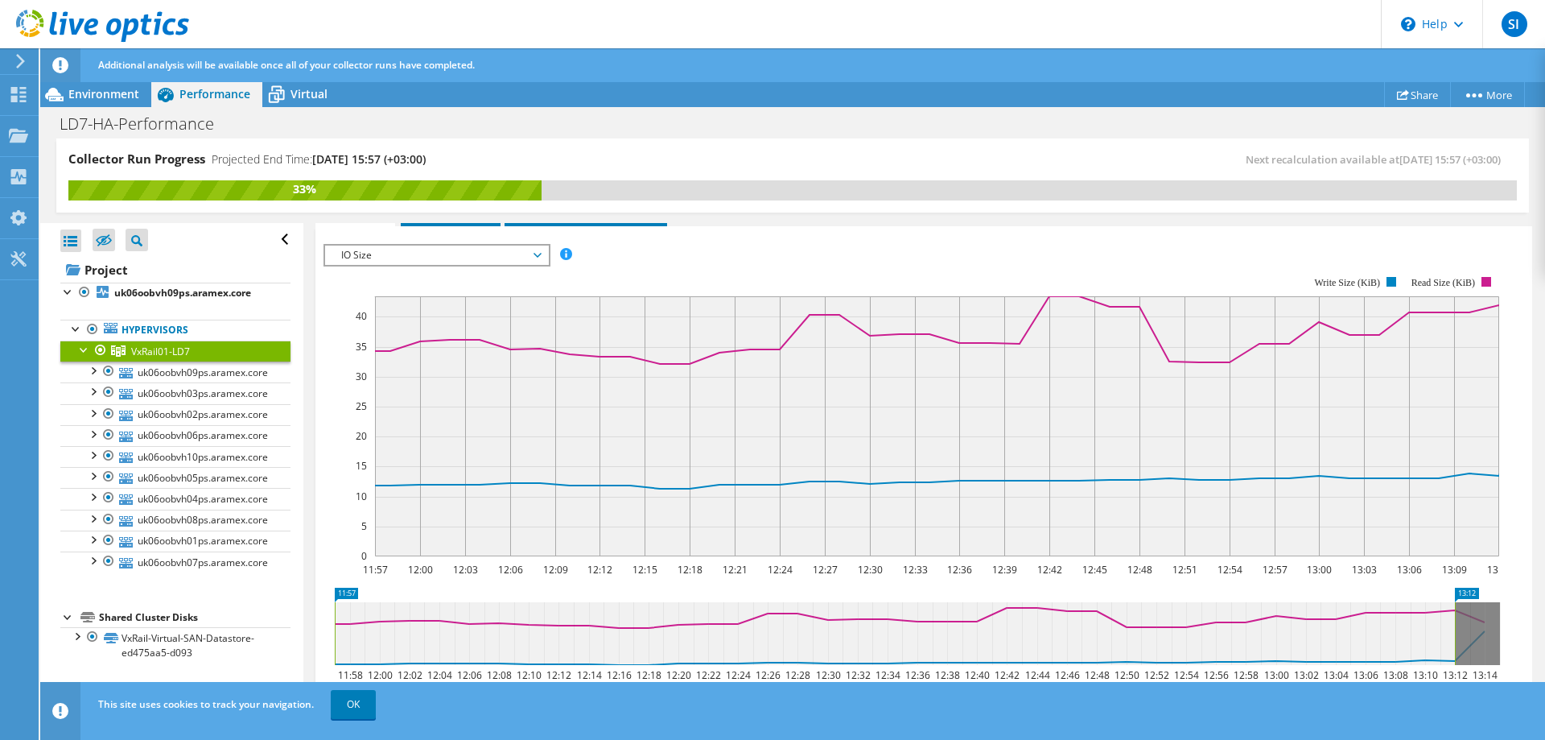
click at [425, 258] on span "IO Size" at bounding box center [436, 254] width 207 height 19
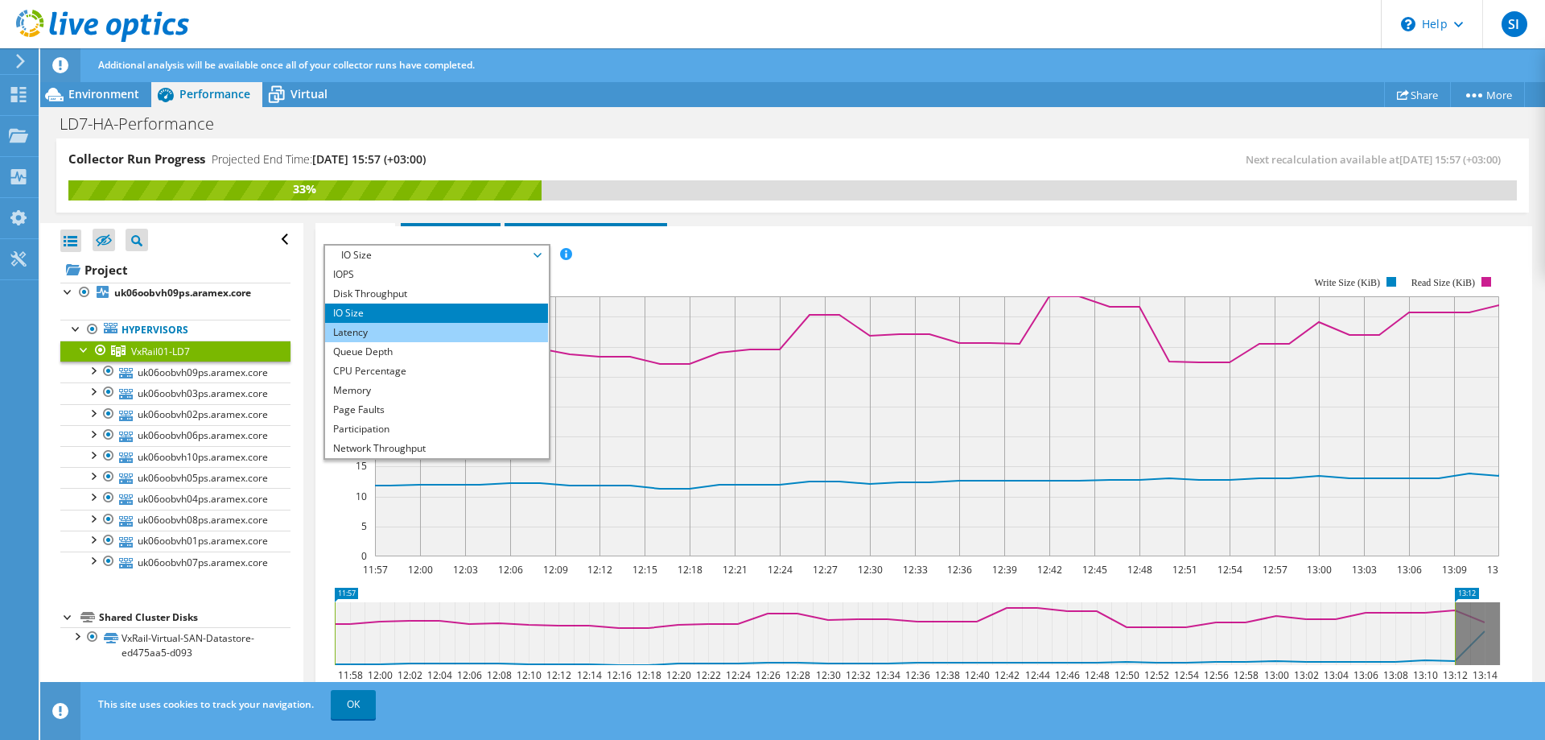
click at [374, 326] on li "Latency" at bounding box center [436, 332] width 223 height 19
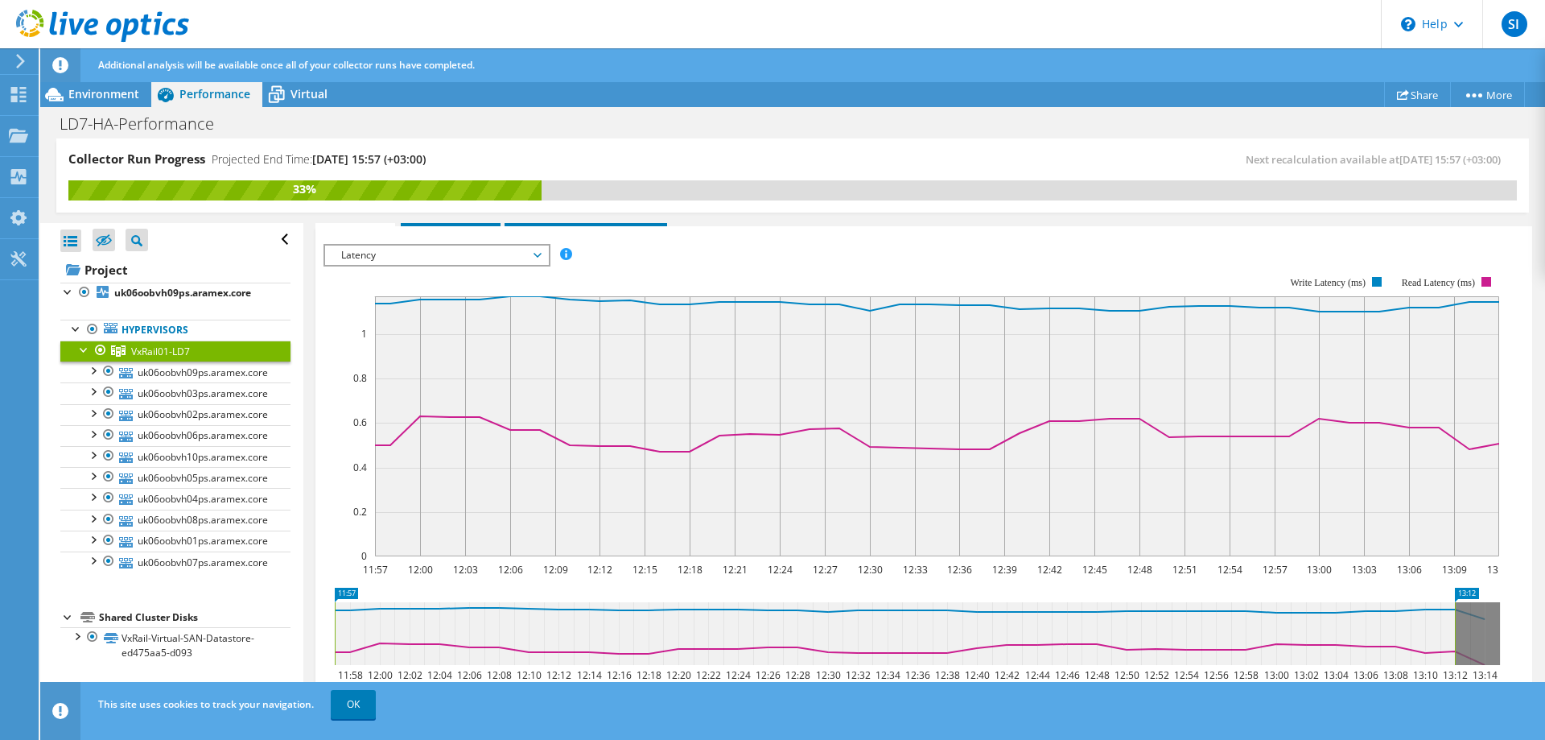
click at [433, 251] on span "Latency" at bounding box center [436, 254] width 207 height 19
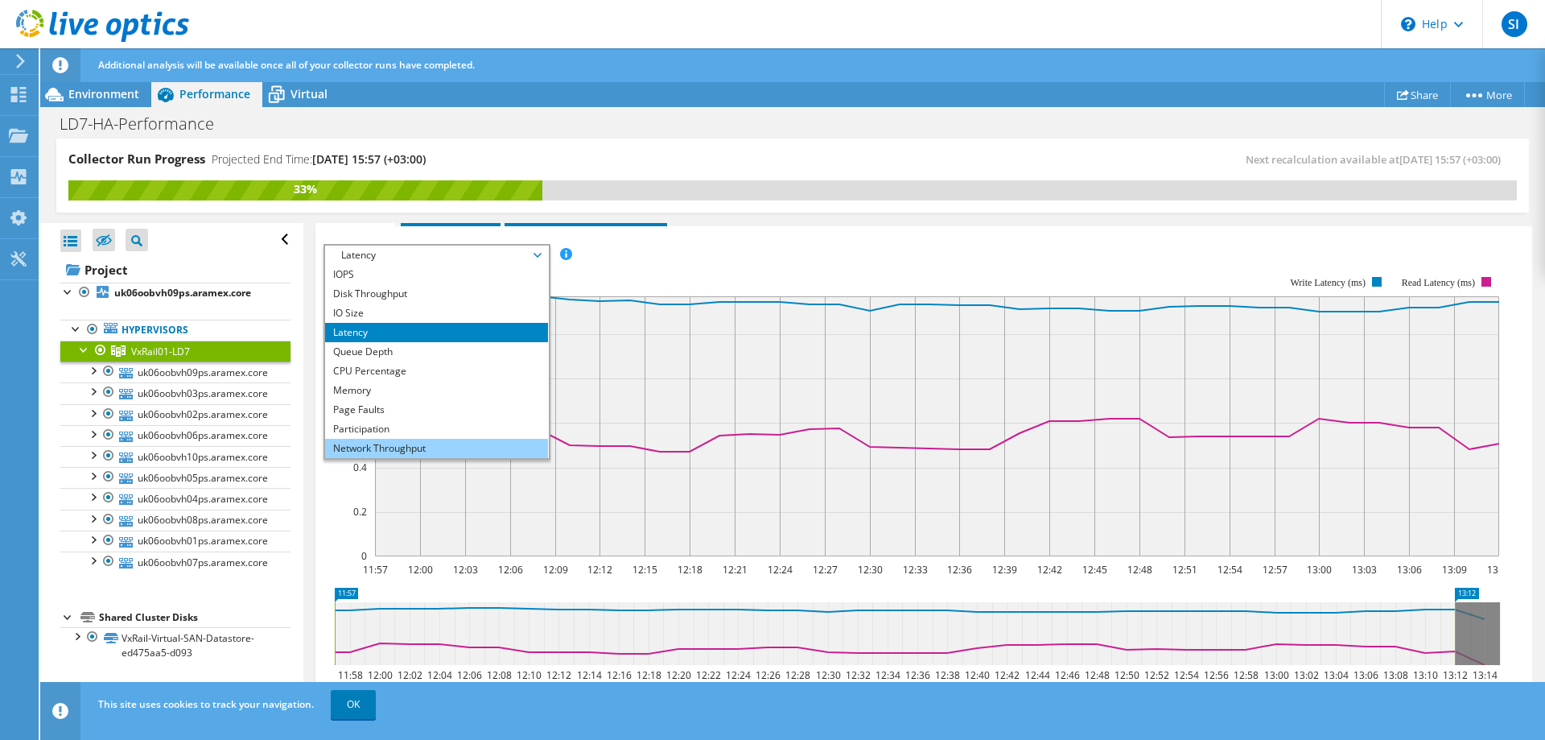
click at [365, 445] on li "Network Throughput" at bounding box center [436, 448] width 223 height 19
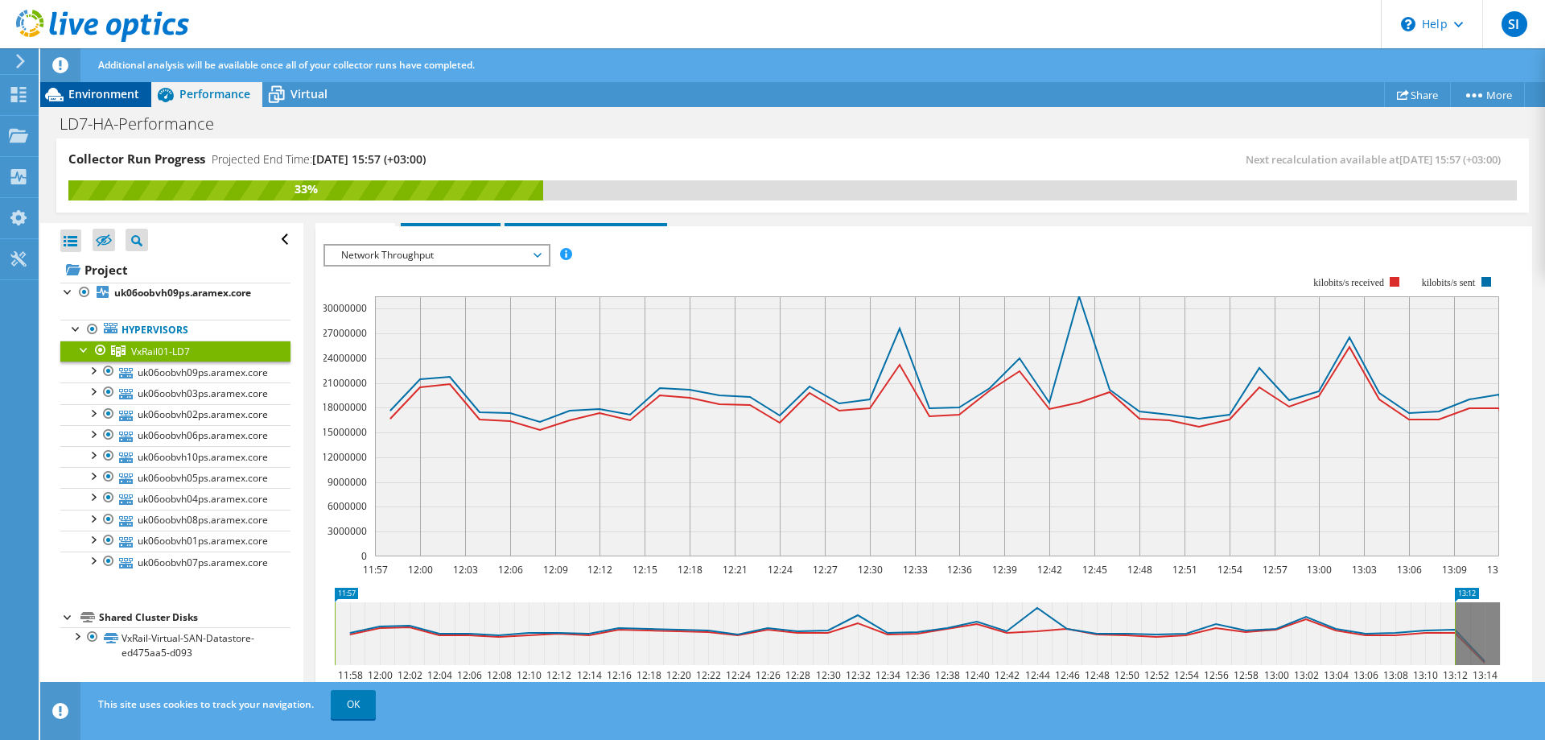
click at [90, 95] on span "Environment" at bounding box center [103, 93] width 71 height 15
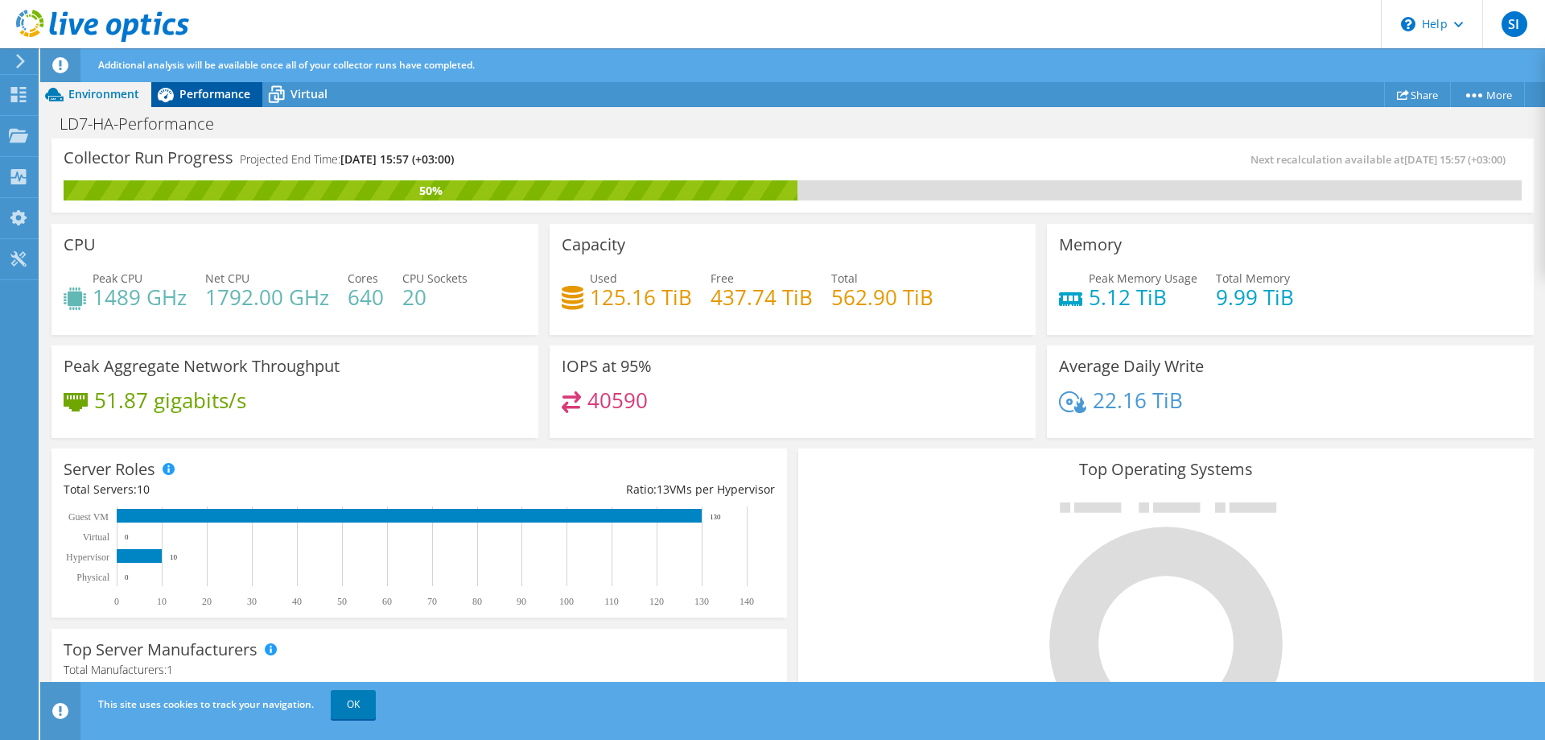
click at [176, 84] on div "Performance" at bounding box center [206, 94] width 111 height 26
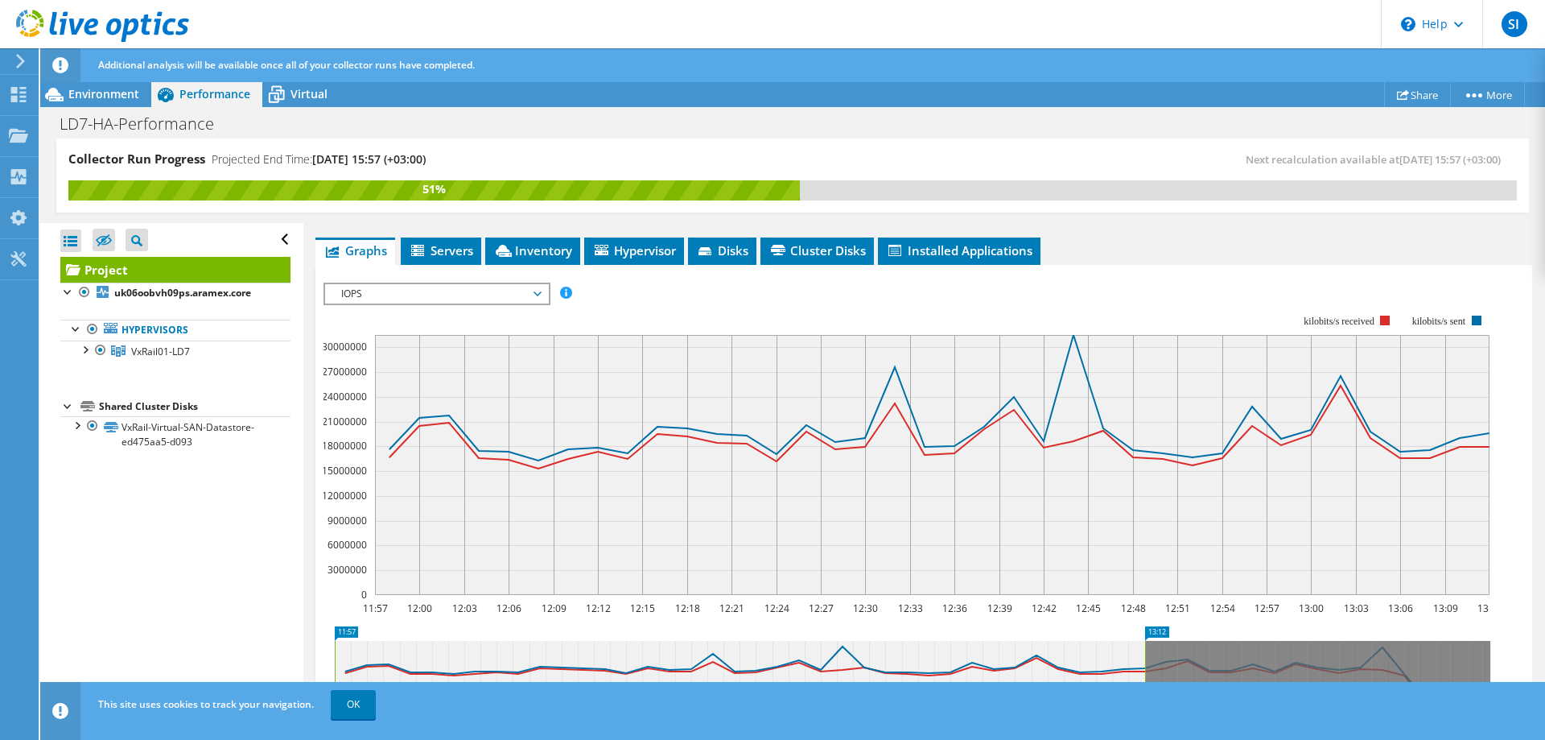
scroll to position [278, 0]
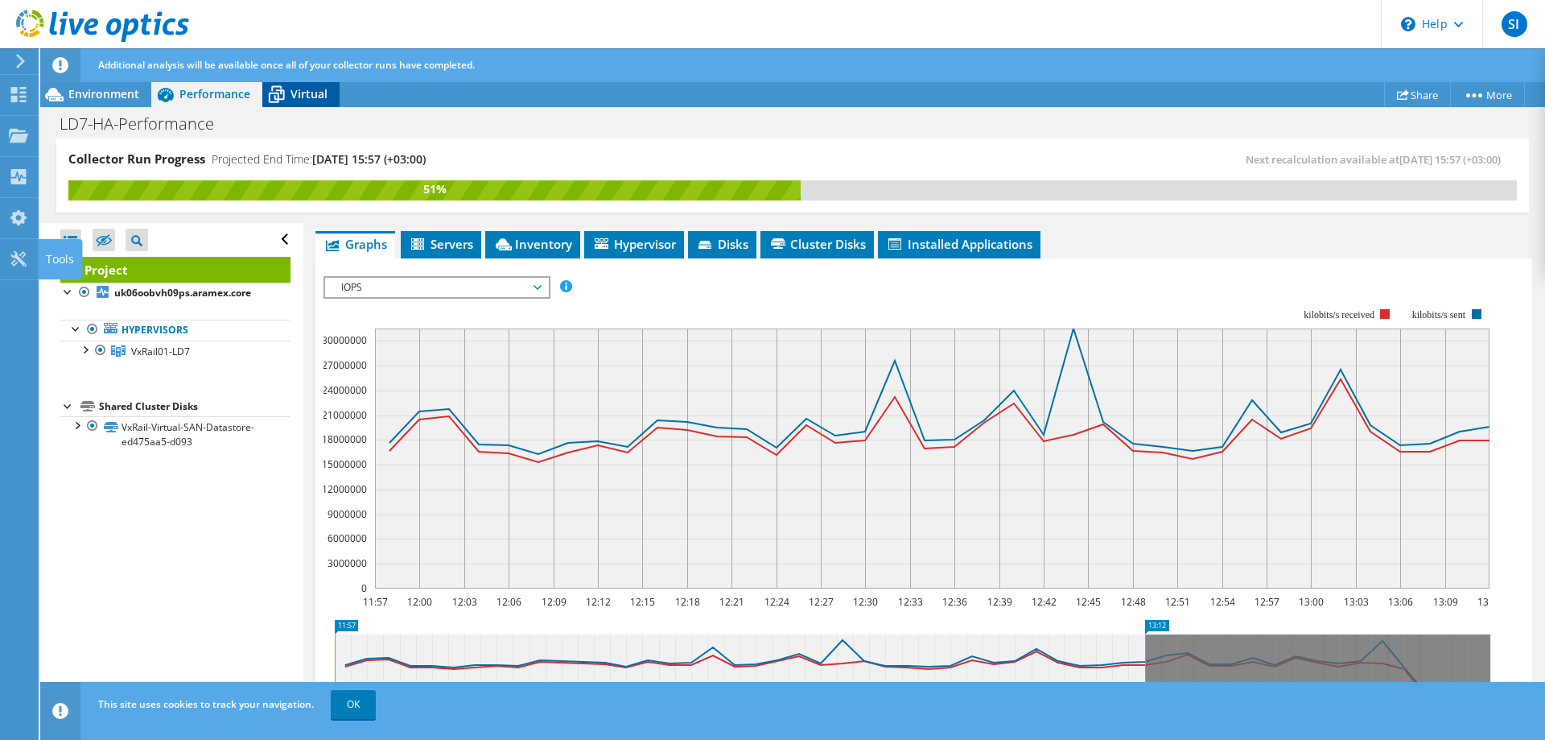
click at [273, 95] on icon at bounding box center [276, 94] width 28 height 28
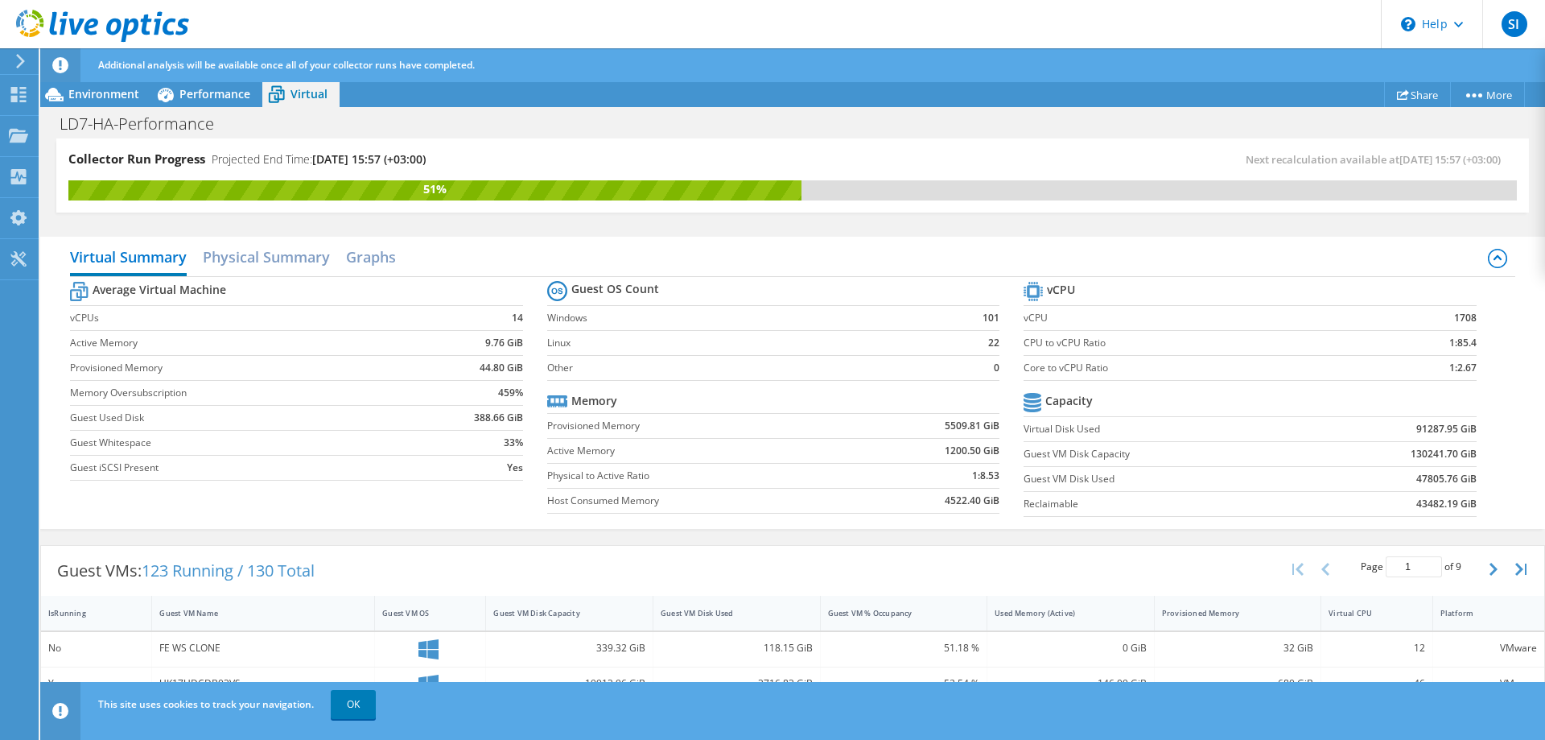
scroll to position [471, 0]
click at [304, 257] on h2 "Physical Summary" at bounding box center [266, 258] width 127 height 35
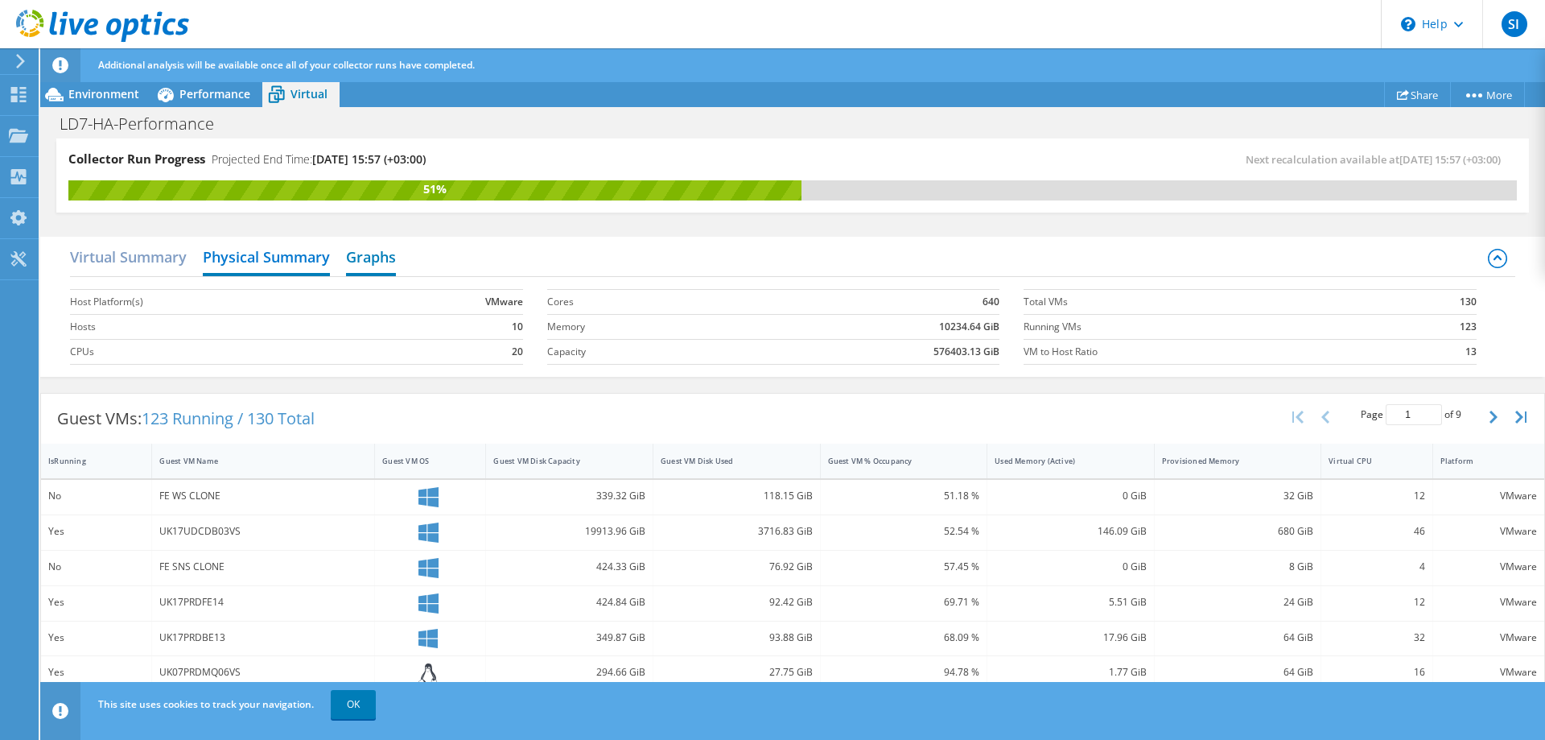
click at [377, 253] on h2 "Graphs" at bounding box center [371, 258] width 50 height 35
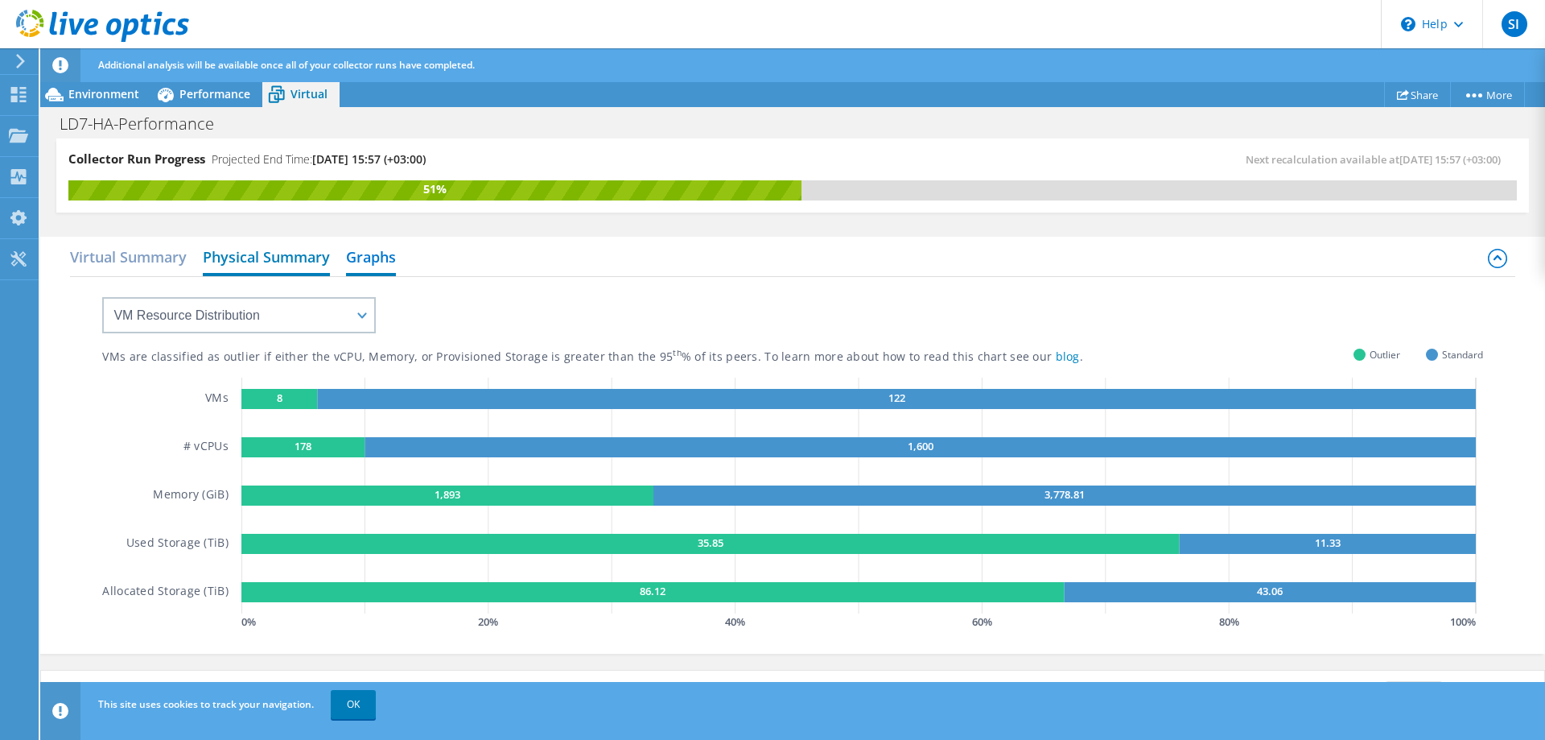
click at [249, 263] on h2 "Physical Summary" at bounding box center [266, 258] width 127 height 35
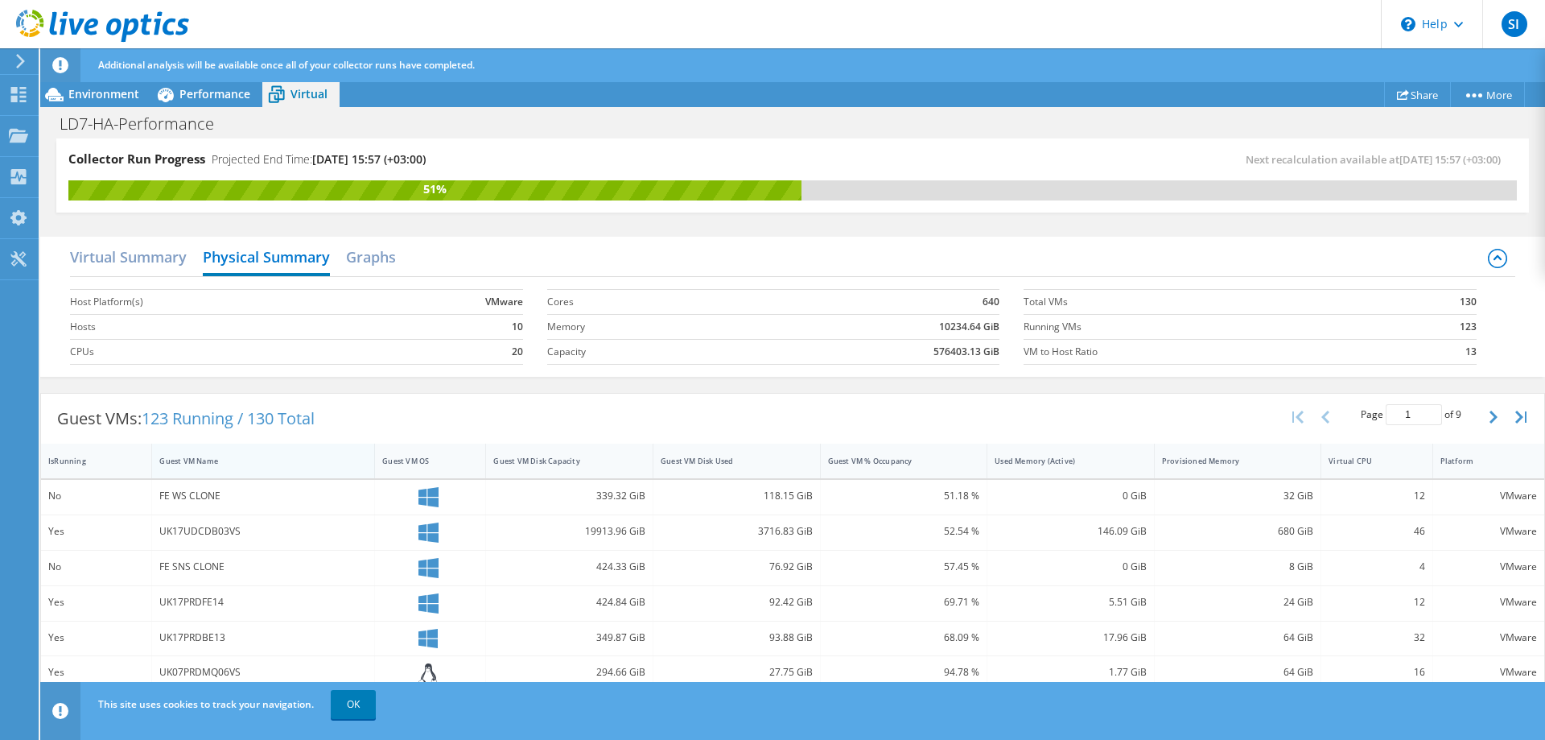
click at [186, 466] on div "Guest VM Name" at bounding box center [253, 460] width 203 height 25
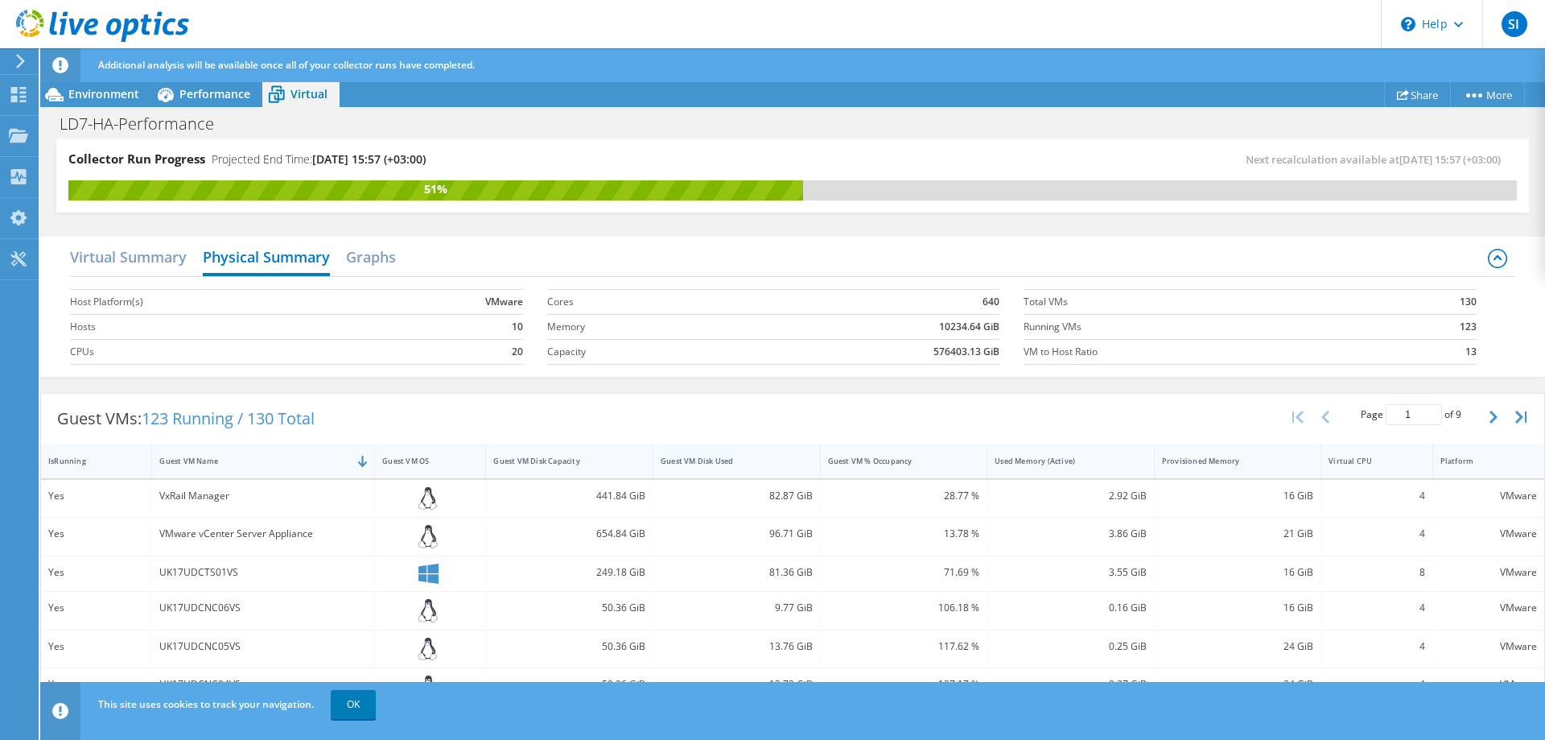
click at [678, 458] on div "Guest VM Disk Used" at bounding box center [727, 460] width 133 height 10
